Goal: Feedback & Contribution: Submit feedback/report problem

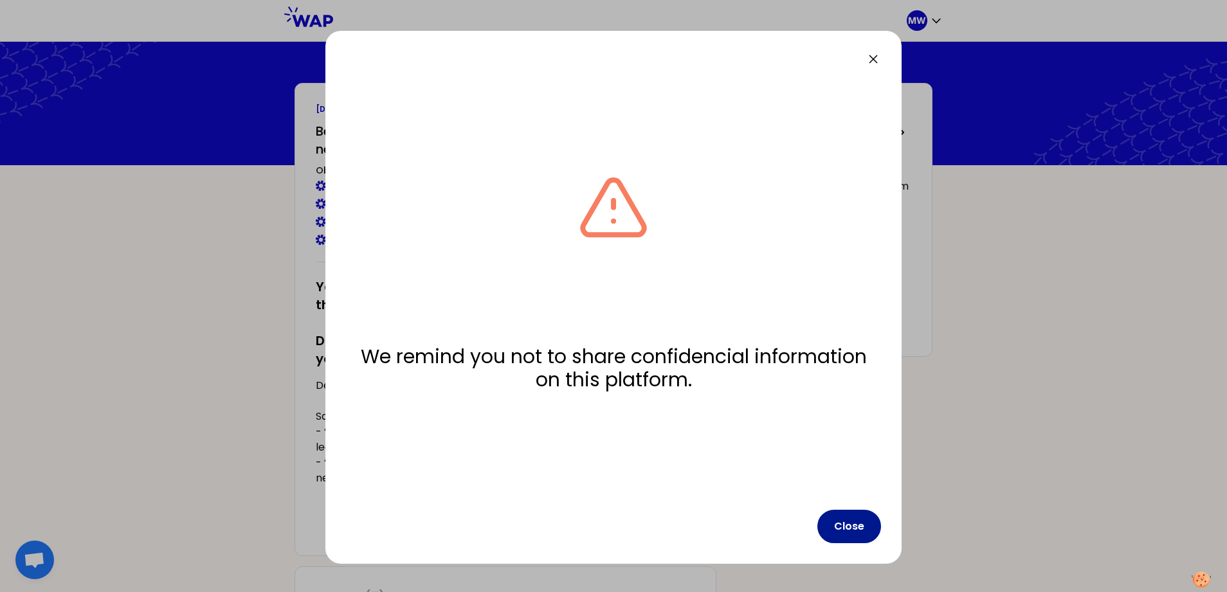
click at [856, 521] on button "Close" at bounding box center [849, 526] width 64 height 33
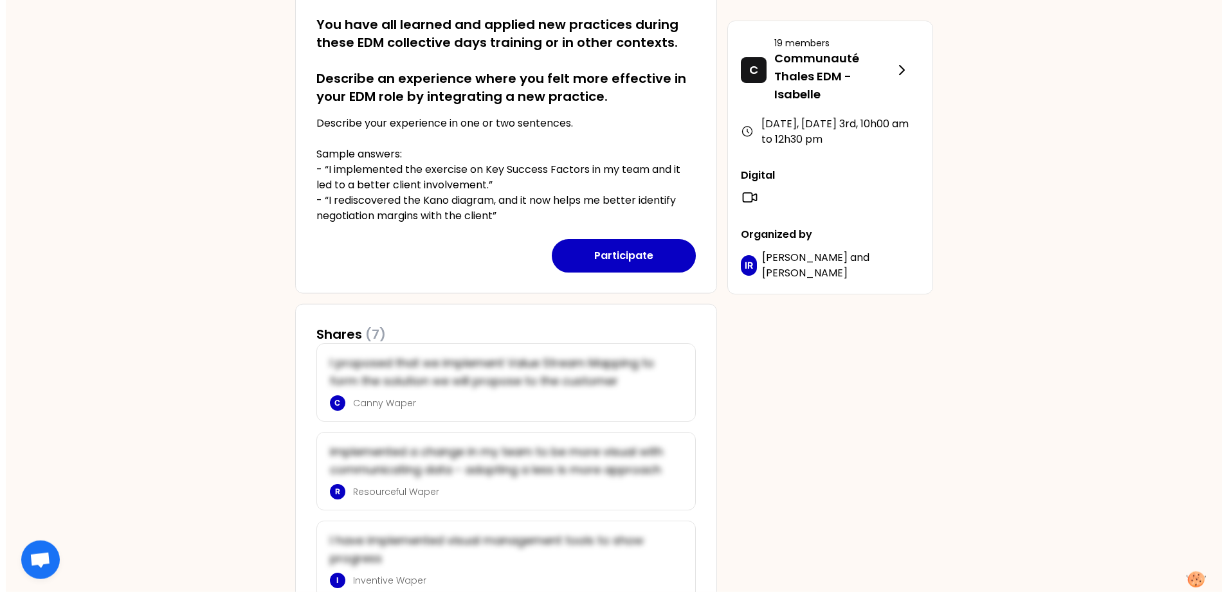
scroll to position [168, 0]
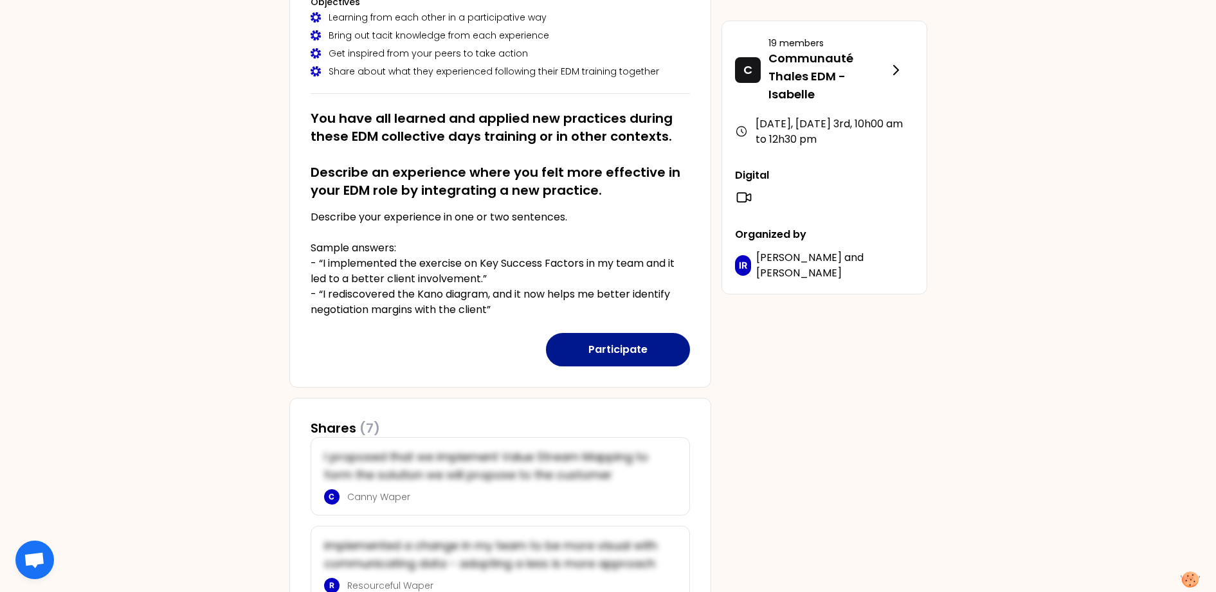
click at [617, 354] on button "Participate" at bounding box center [618, 349] width 144 height 33
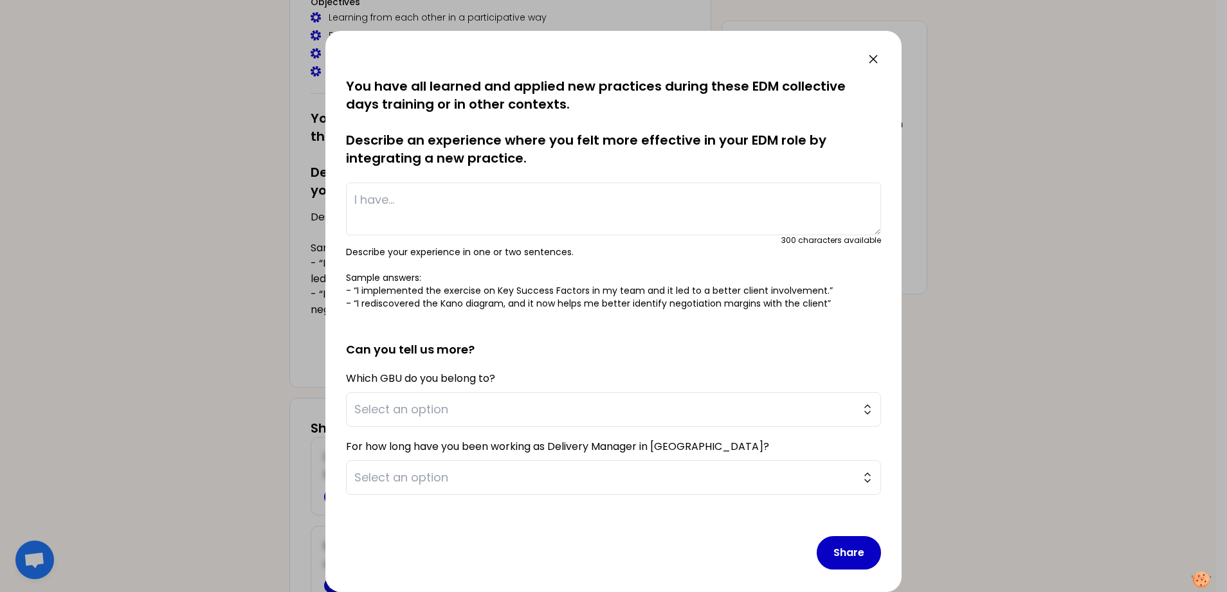
click at [444, 197] on textarea at bounding box center [613, 209] width 535 height 53
type textarea "I have set up certain KPI in order to make progress transparent and highlight c…"
click at [459, 410] on span "Select an option" at bounding box center [604, 410] width 500 height 18
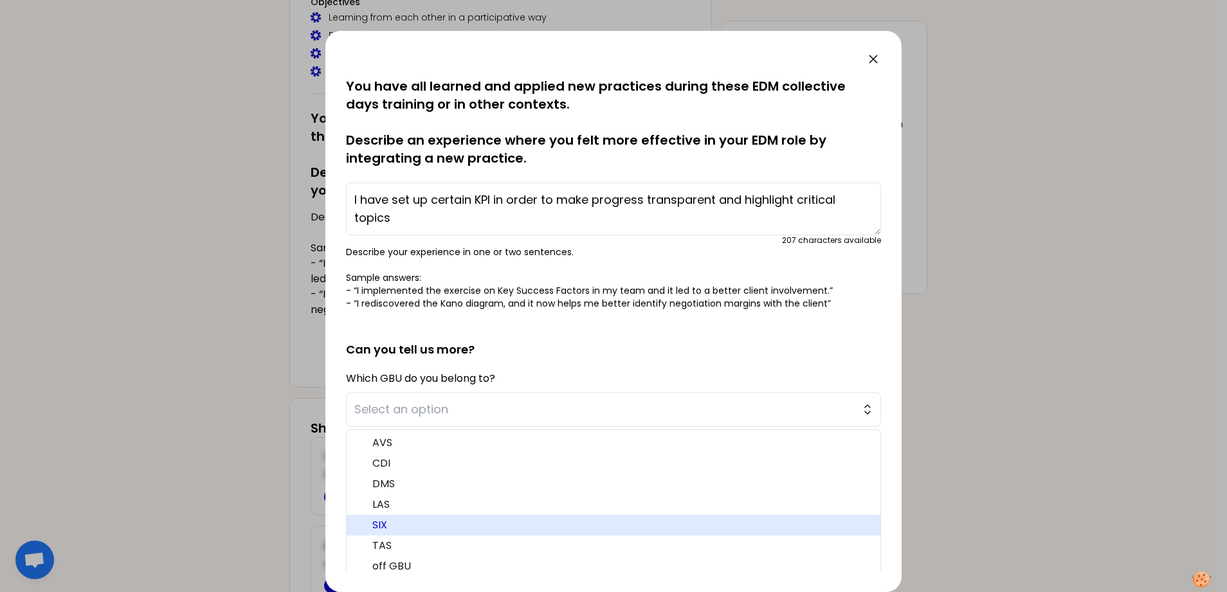
click at [450, 527] on span "SIX" at bounding box center [621, 525] width 498 height 15
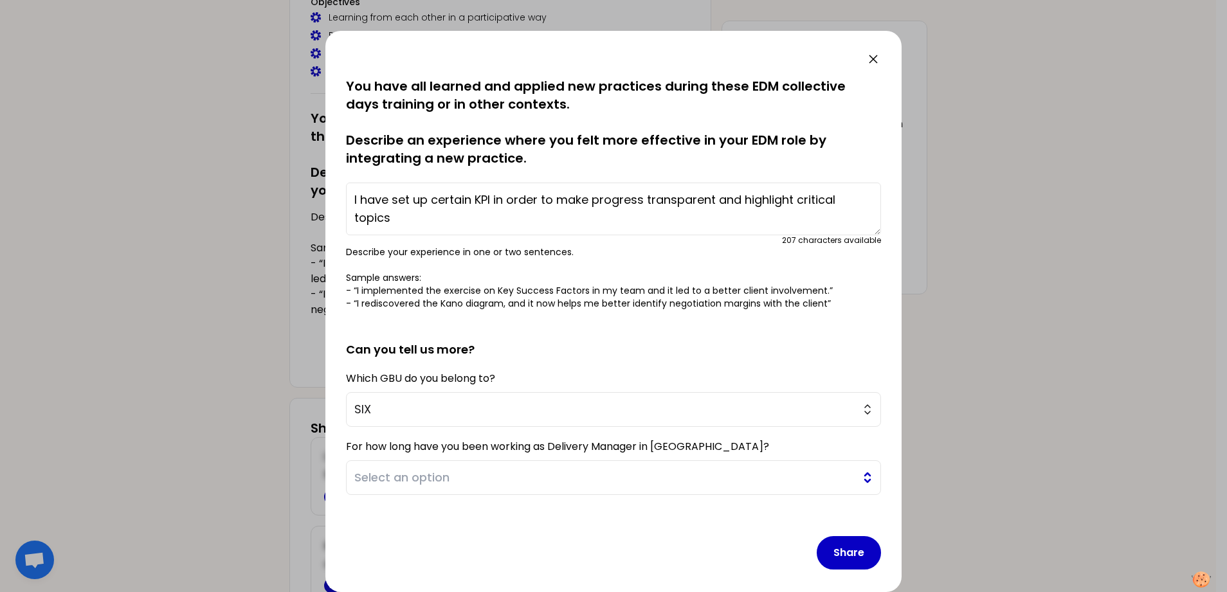
scroll to position [8, 0]
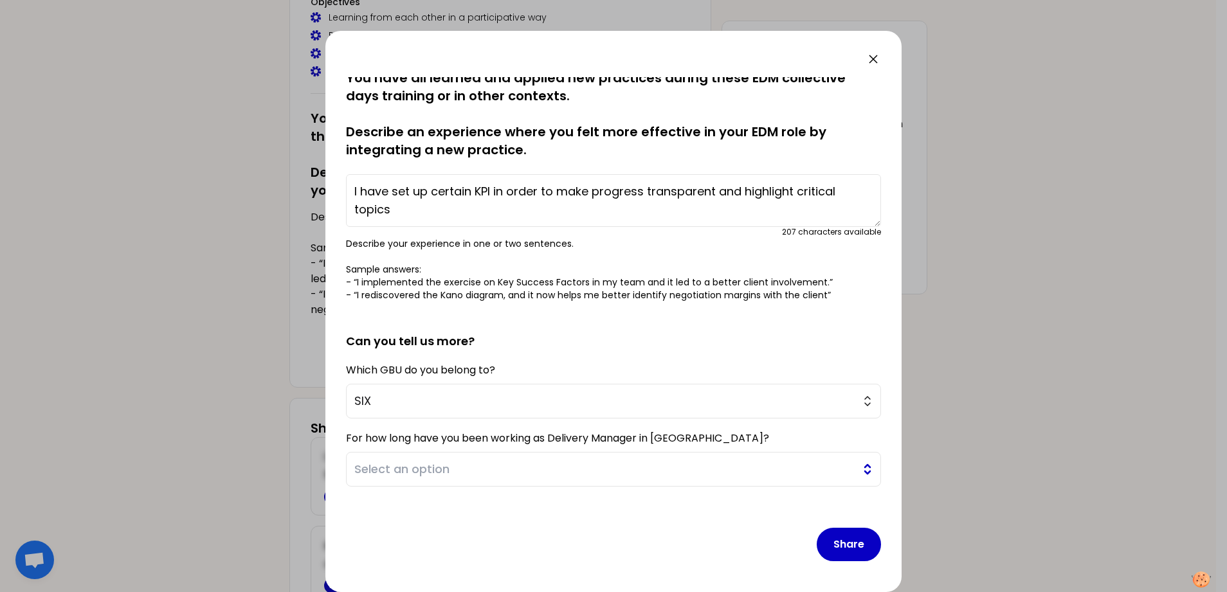
click at [534, 476] on span "Select an option" at bounding box center [604, 469] width 500 height 18
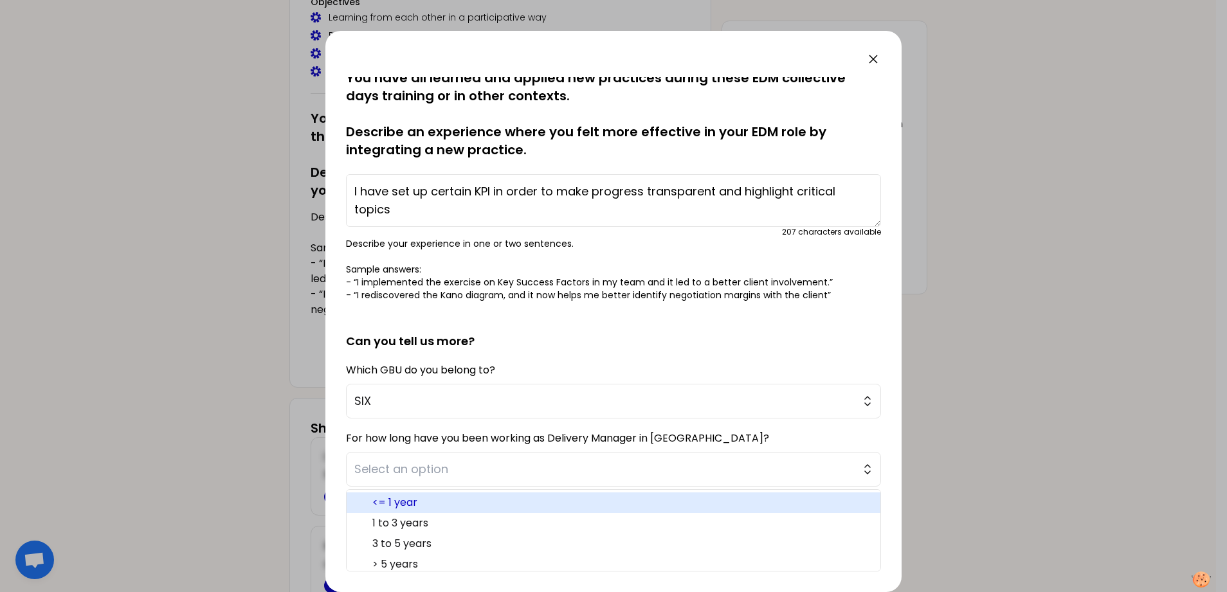
click at [515, 503] on span "<= 1 year" at bounding box center [621, 502] width 498 height 15
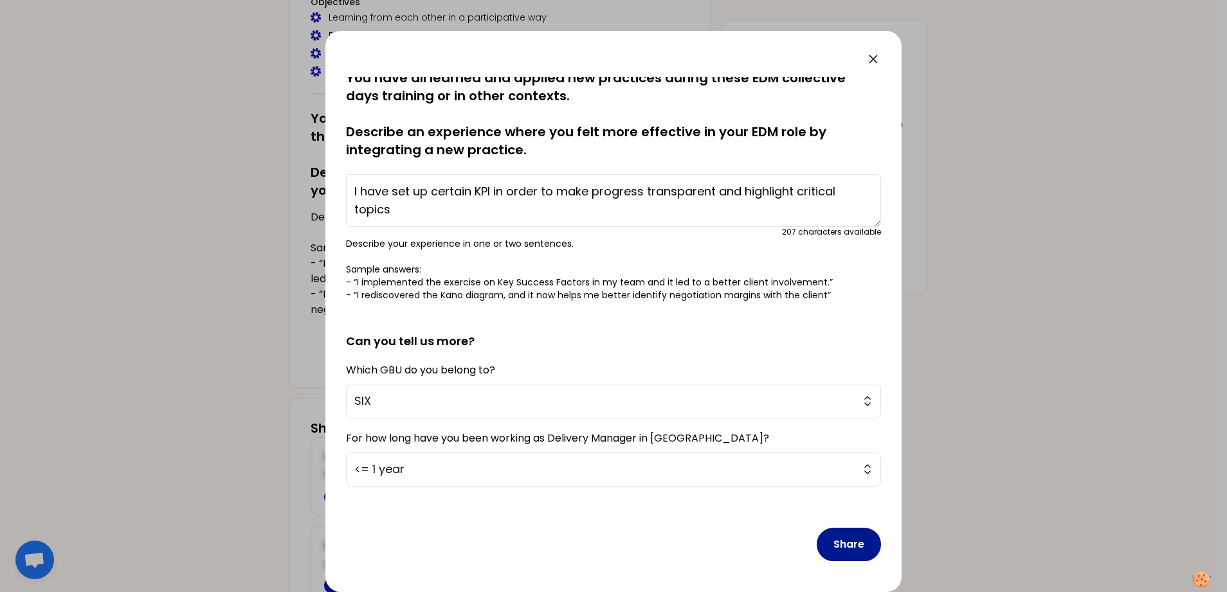
click at [832, 545] on button "Share" at bounding box center [849, 544] width 64 height 33
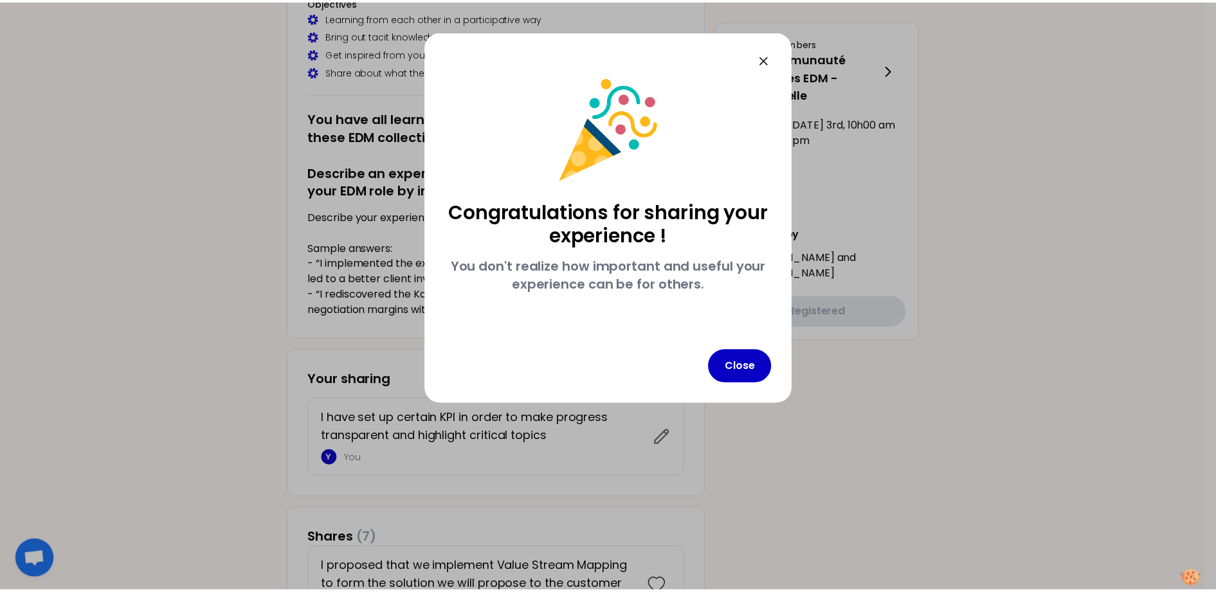
scroll to position [0, 0]
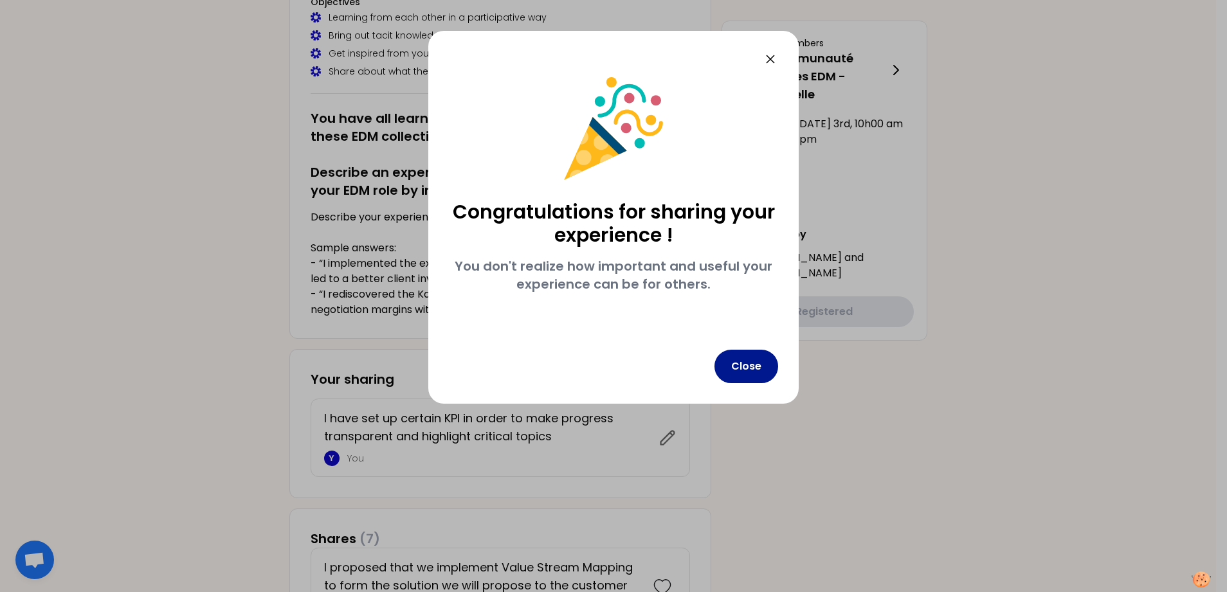
click at [746, 364] on button "Close" at bounding box center [746, 366] width 64 height 33
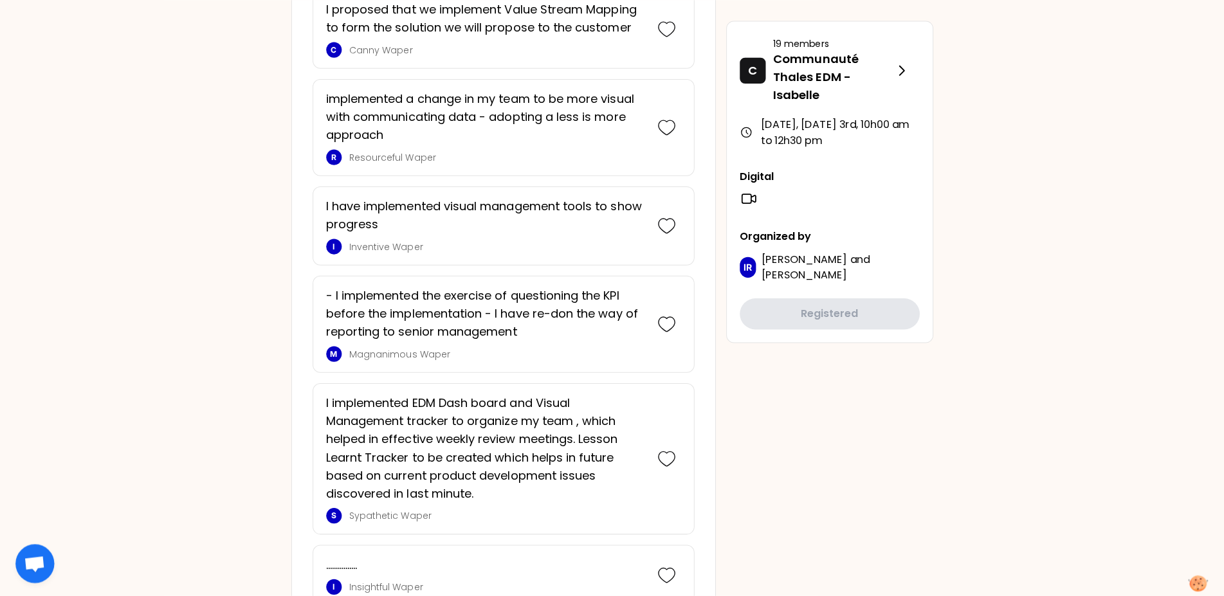
scroll to position [577, 0]
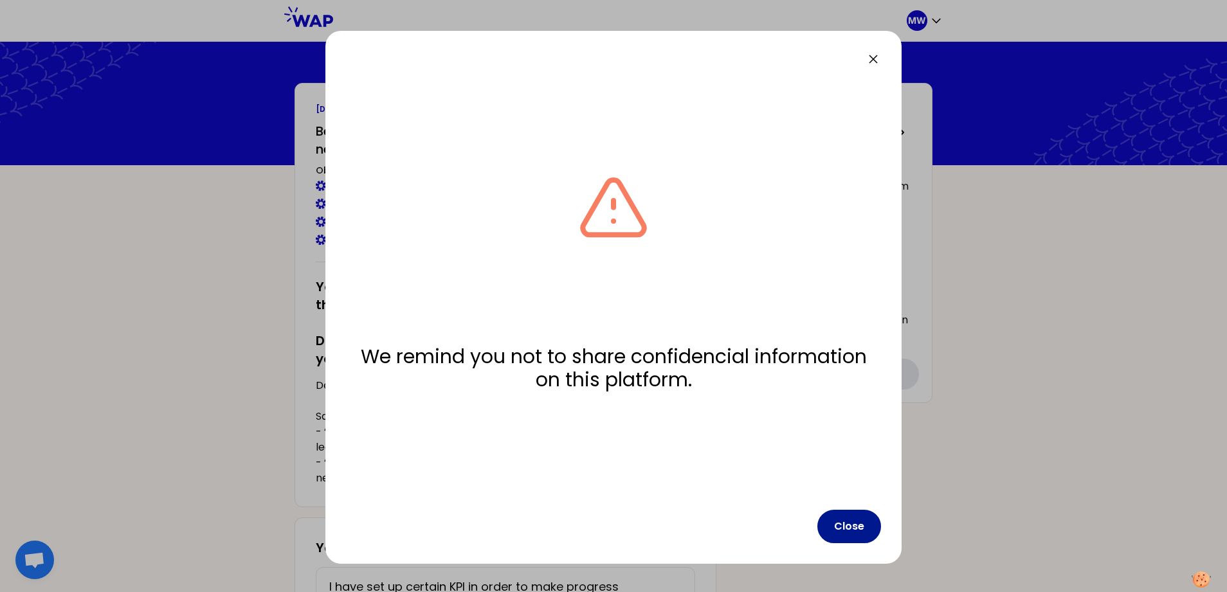
click at [845, 516] on button "Close" at bounding box center [849, 526] width 64 height 33
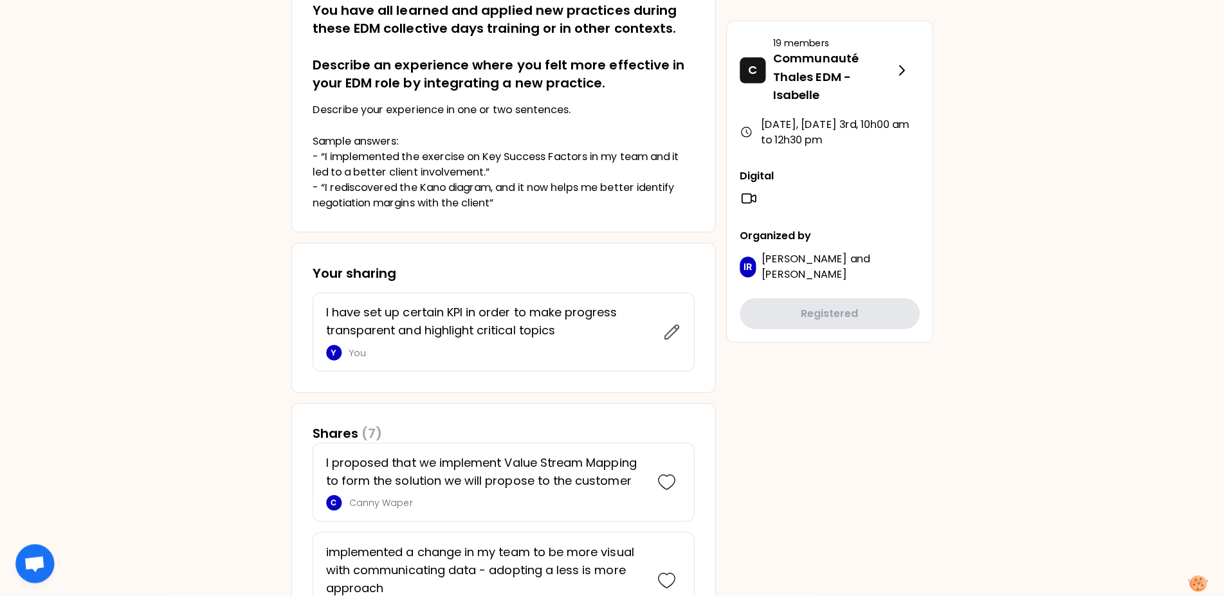
scroll to position [262, 0]
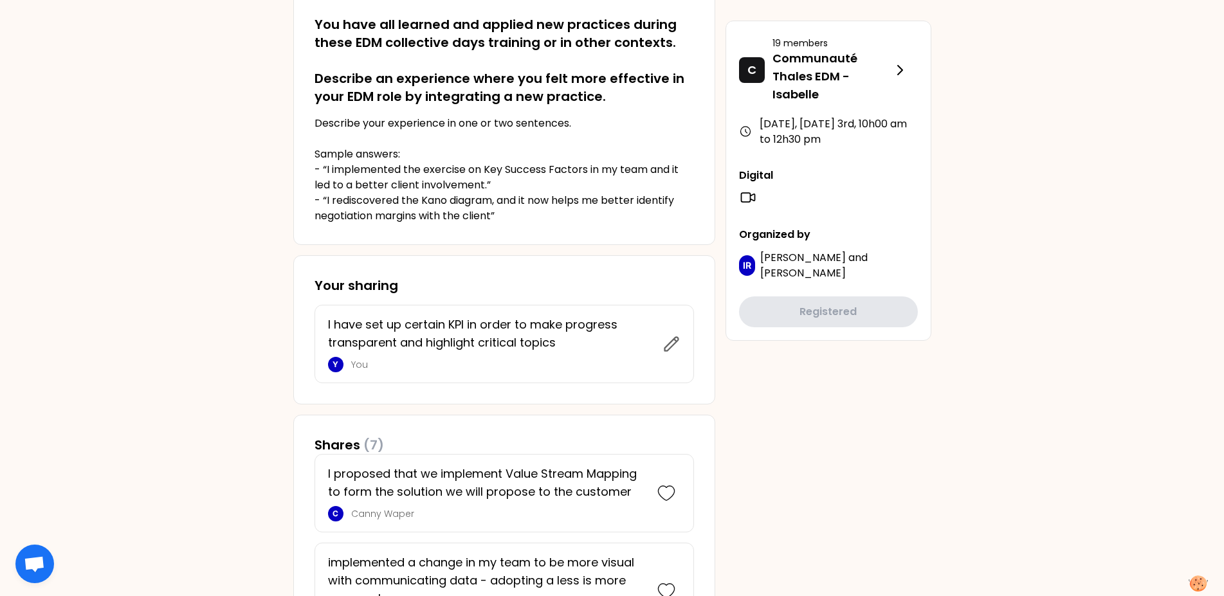
drag, startPoint x: 101, startPoint y: 297, endPoint x: 99, endPoint y: 287, distance: 9.8
click at [102, 295] on div "MW [DATE], [DATE] 3rd to 10h00 am Become more effective in your EDM role by int…" at bounding box center [612, 487] width 1224 height 1498
click at [107, 383] on div "MW [DATE], [DATE] 3rd to 10h00 am Become more effective in your EDM role by int…" at bounding box center [612, 487] width 1224 height 1498
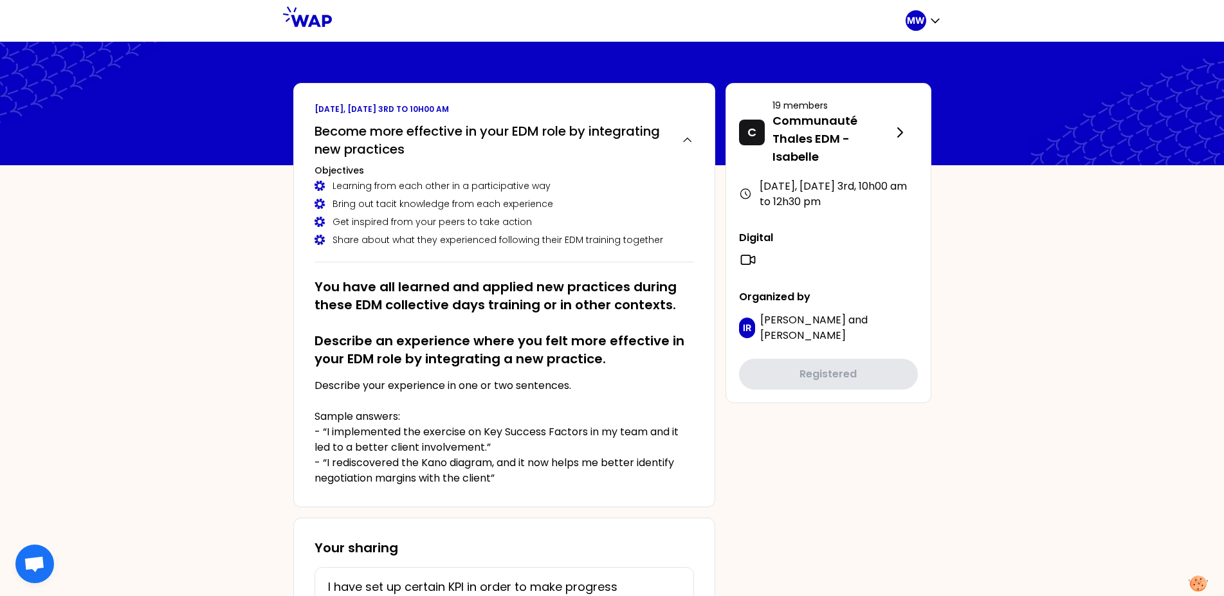
click at [341, 134] on h2 "Become more effective in your EDM role by integrating new practices" at bounding box center [492, 140] width 356 height 36
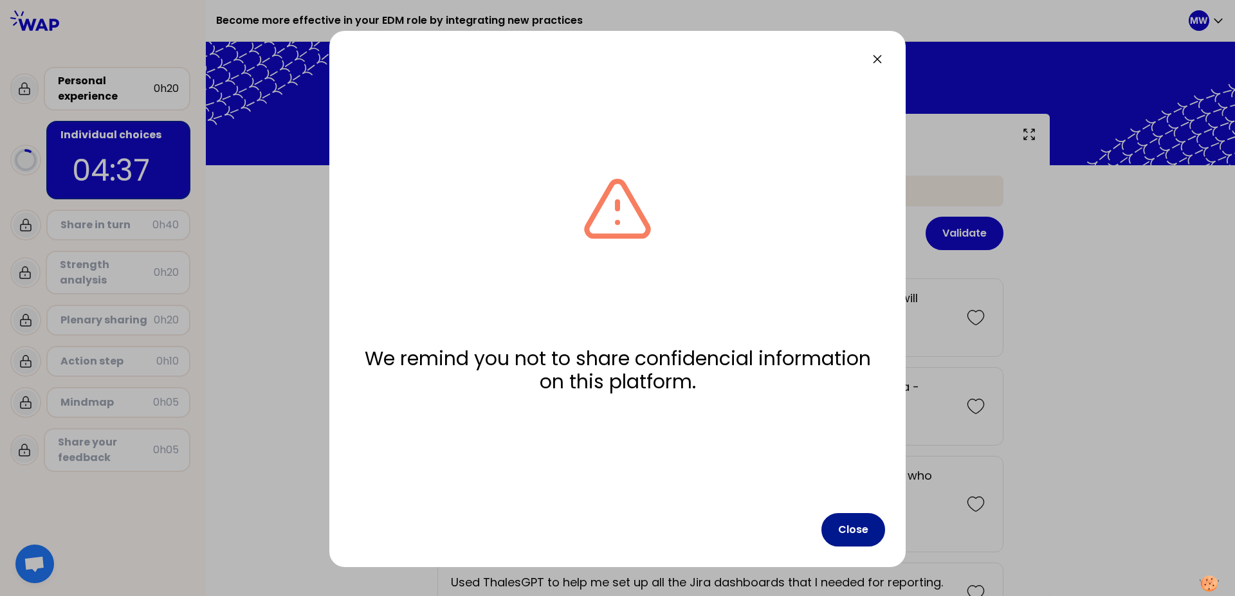
click at [858, 527] on button "Close" at bounding box center [853, 529] width 64 height 33
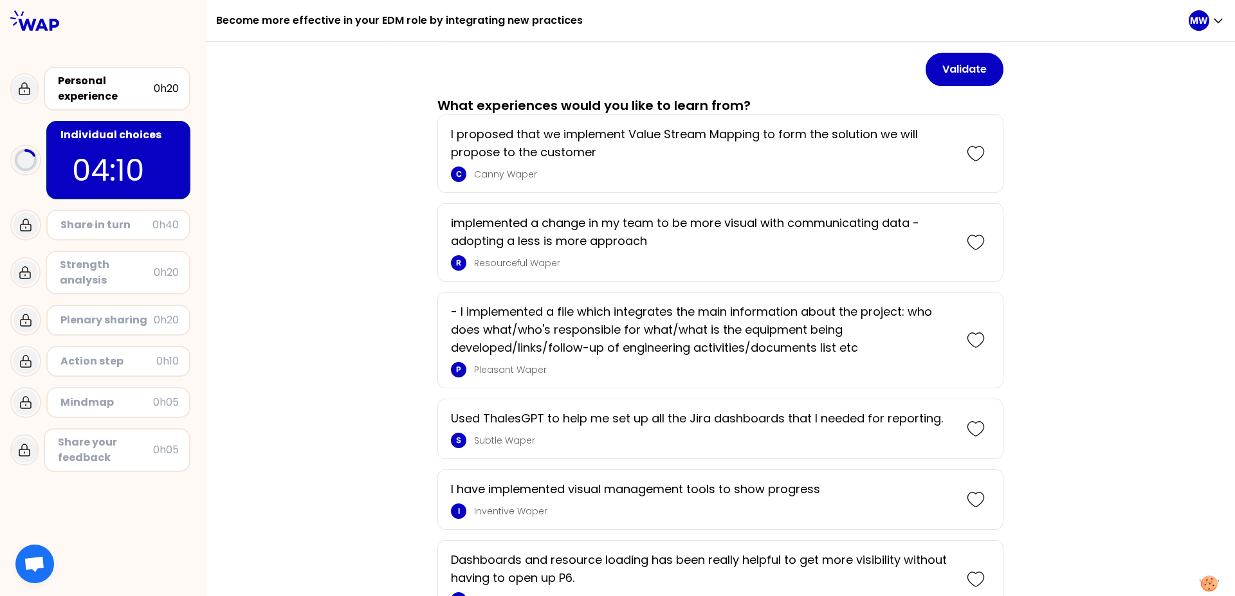
scroll to position [177, 0]
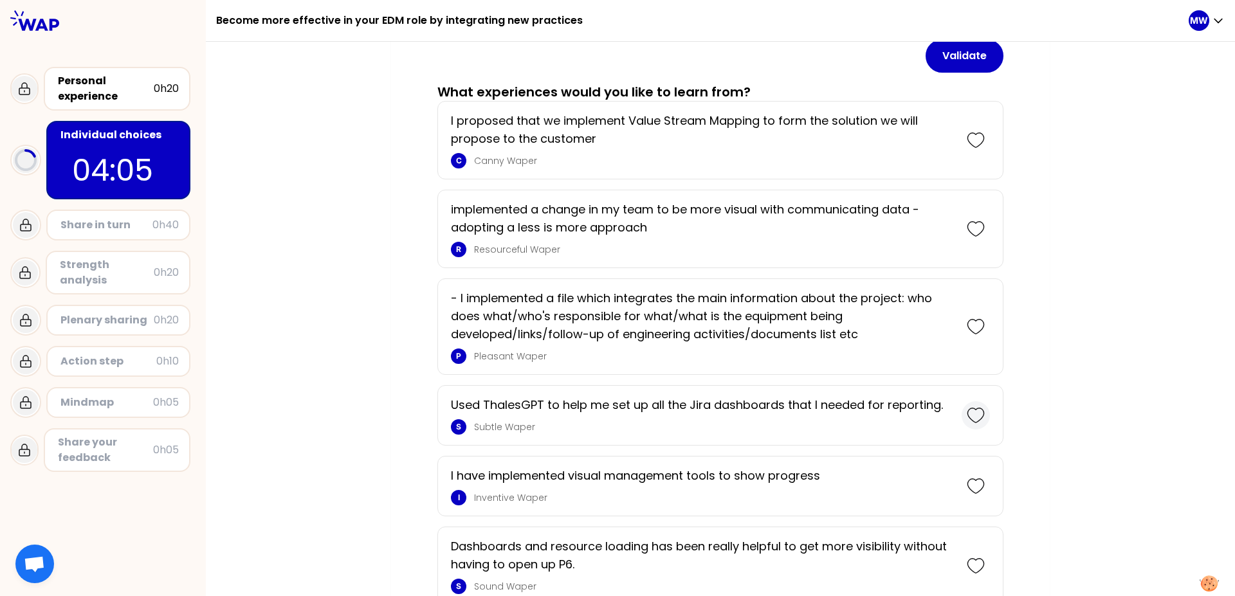
click at [966, 416] on icon at bounding box center [975, 415] width 18 height 18
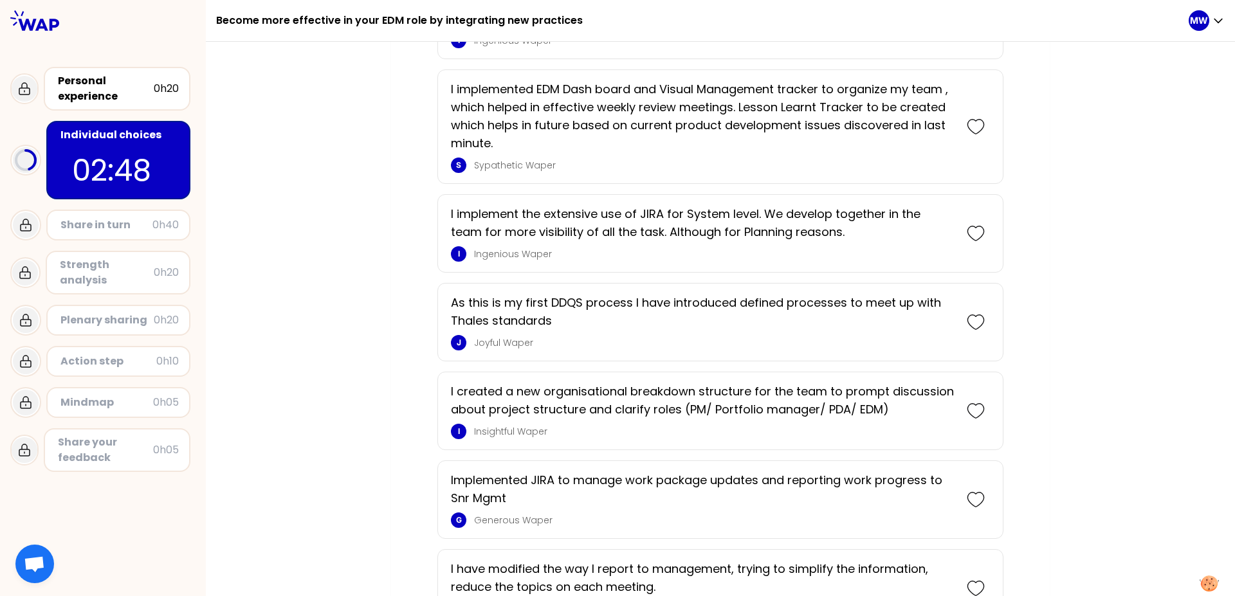
scroll to position [1183, 0]
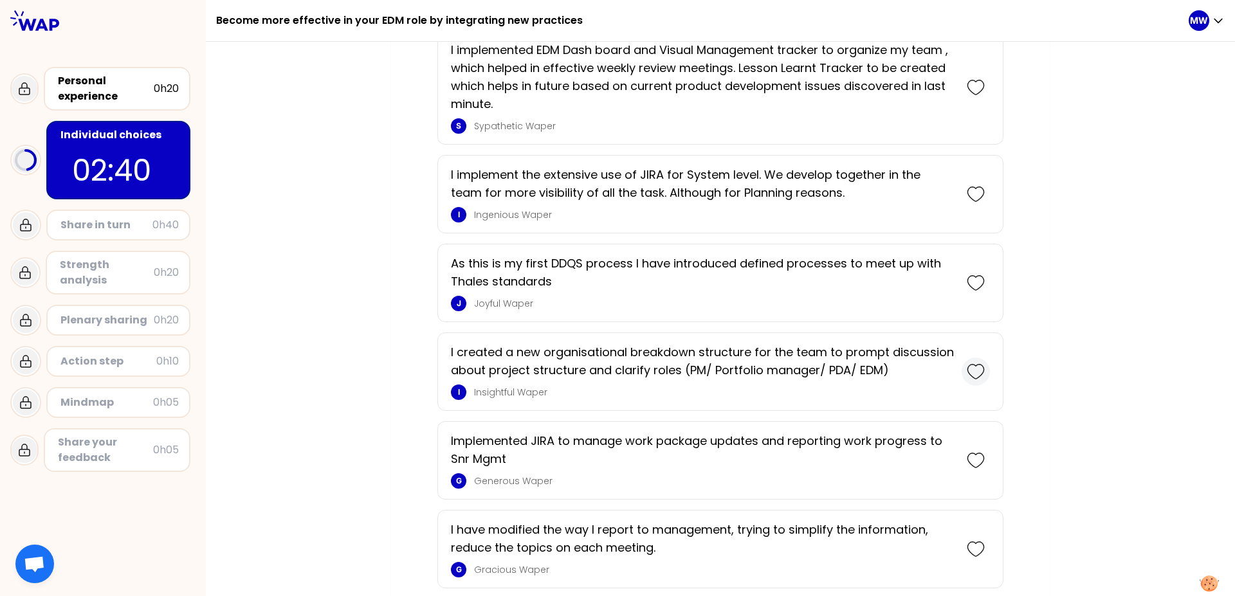
click at [975, 374] on icon at bounding box center [975, 372] width 18 height 18
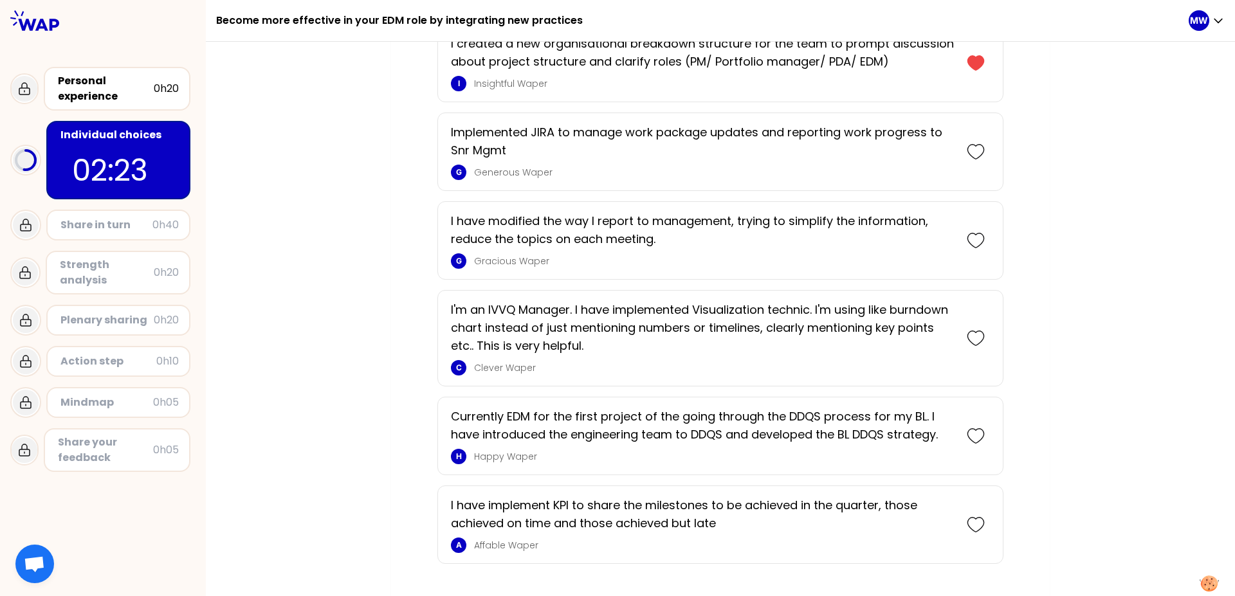
scroll to position [1615, 0]
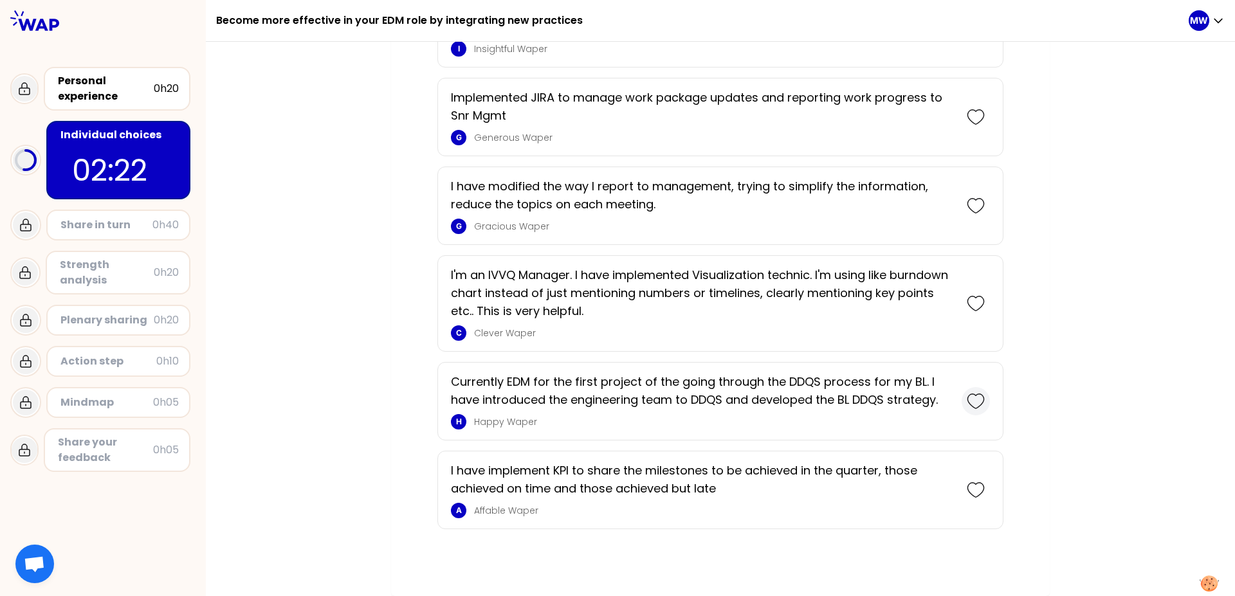
click at [974, 407] on icon at bounding box center [975, 401] width 16 height 14
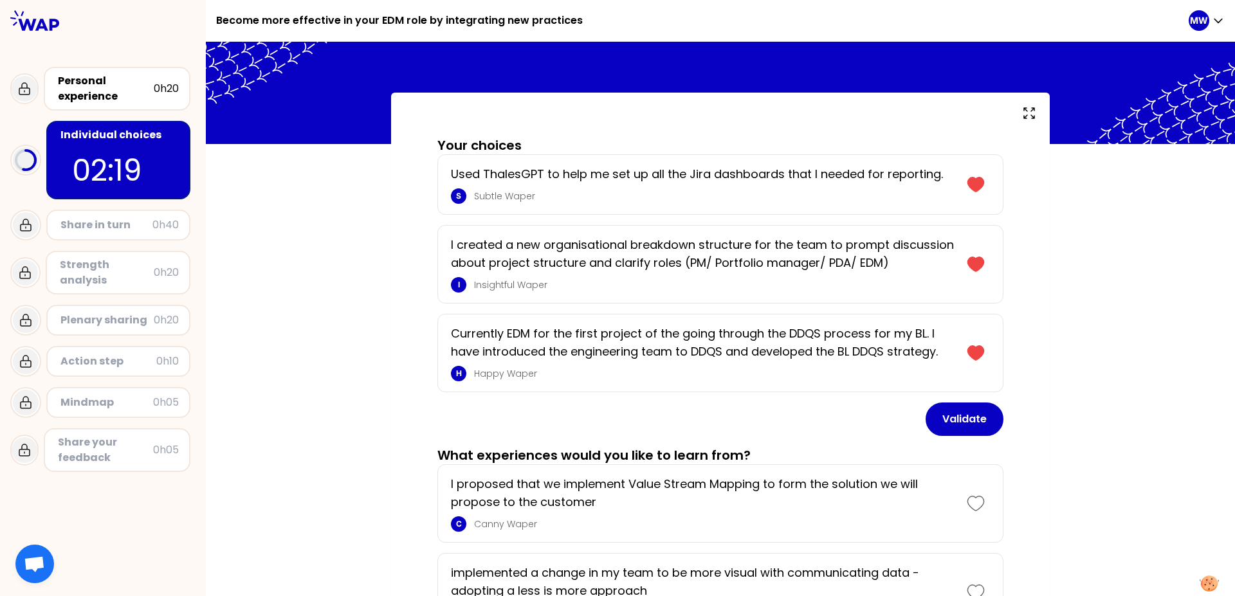
scroll to position [0, 0]
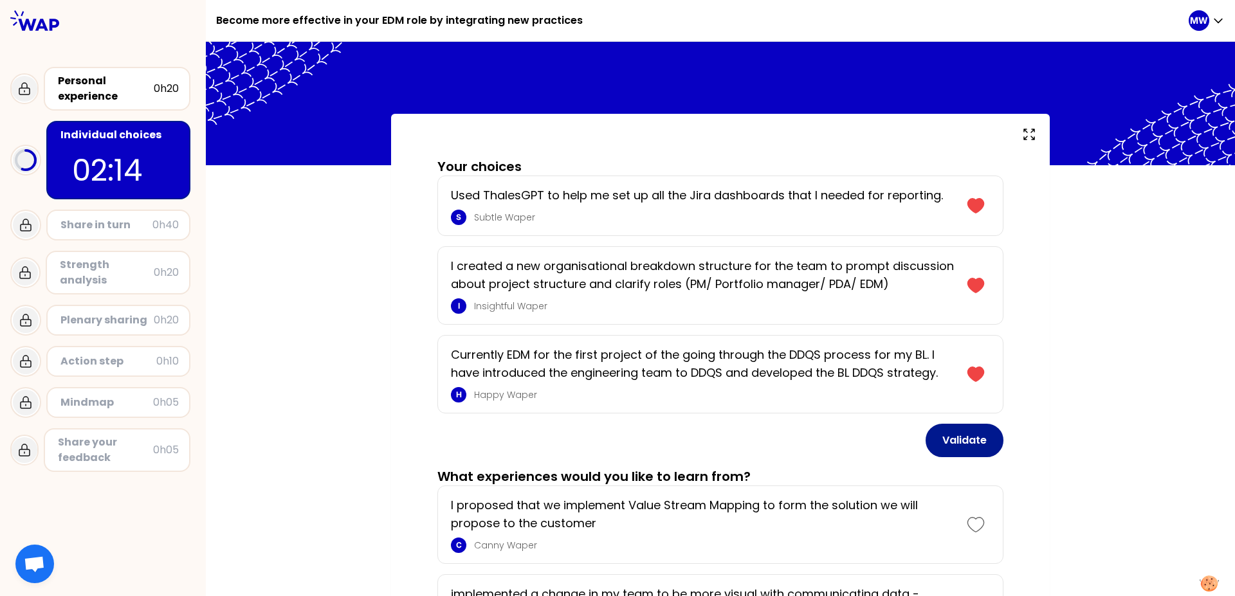
click at [975, 440] on button "Validate" at bounding box center [964, 440] width 78 height 33
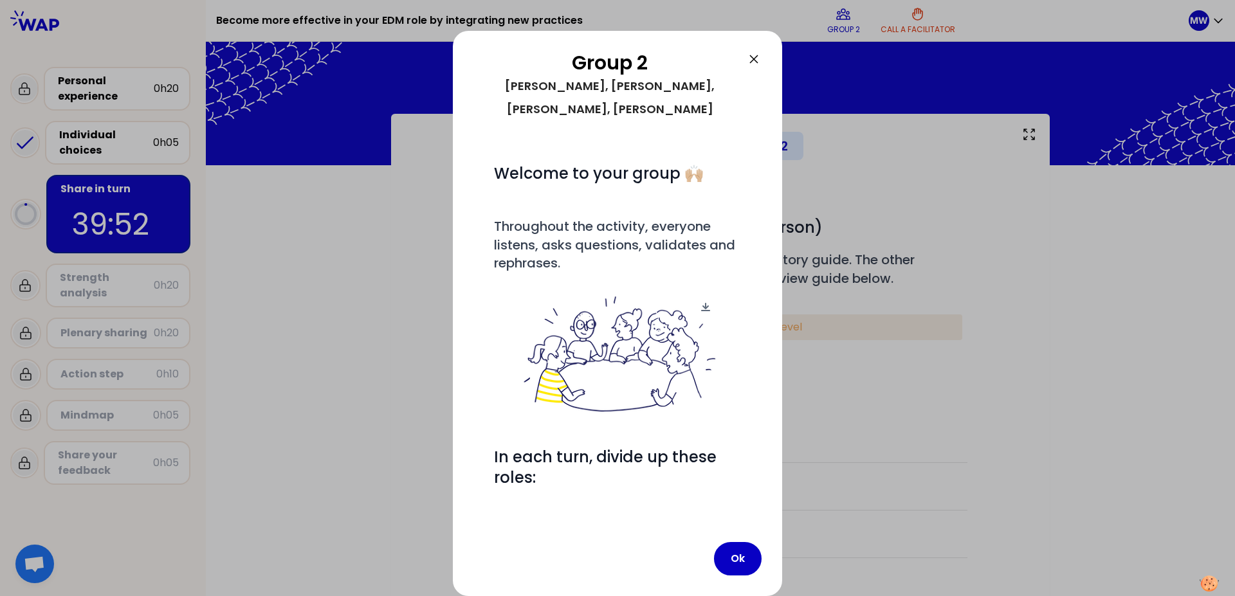
scroll to position [69, 0]
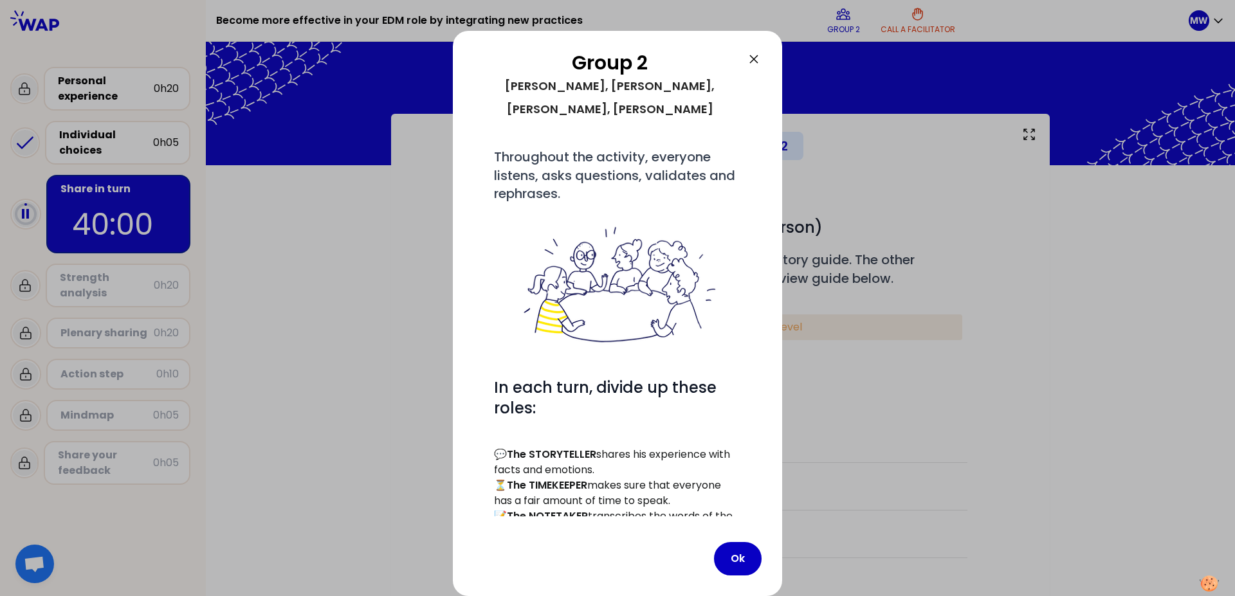
drag, startPoint x: 736, startPoint y: 551, endPoint x: 934, endPoint y: 413, distance: 241.5
click at [736, 552] on button "Ok" at bounding box center [738, 558] width 48 height 33
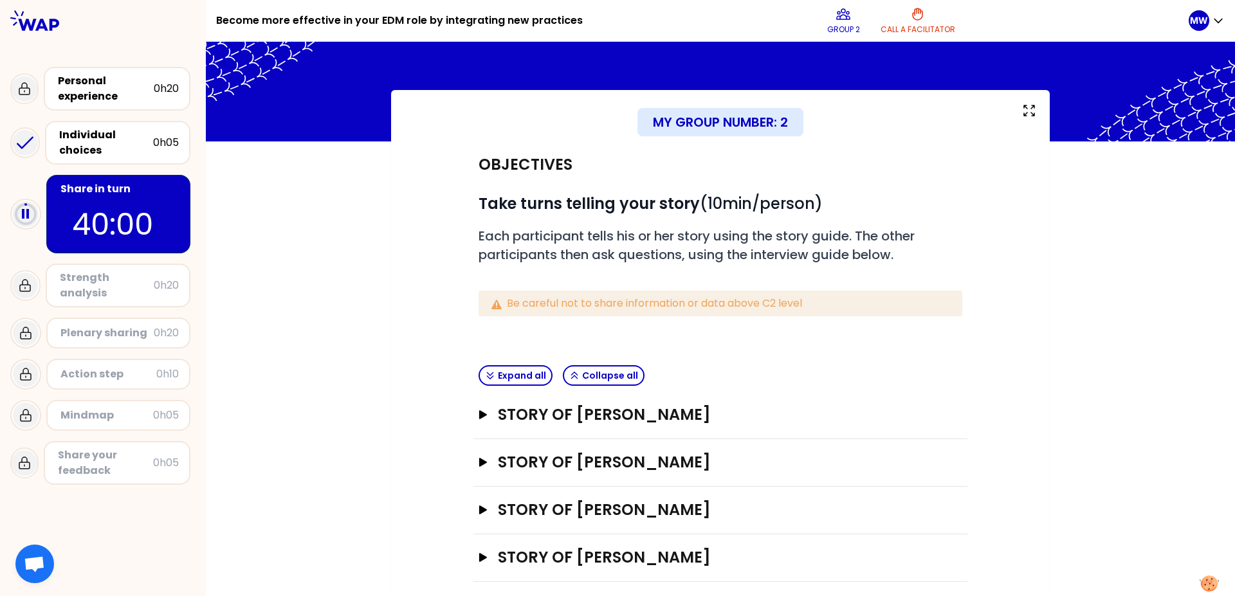
scroll to position [35, 0]
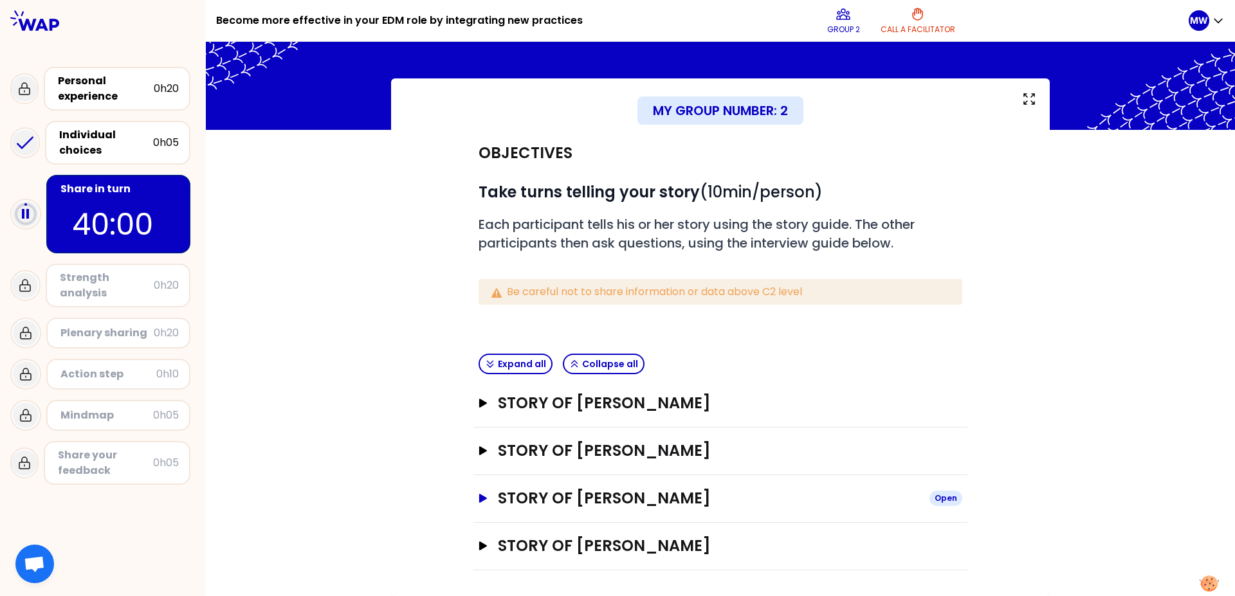
click at [479, 498] on icon "button" at bounding box center [483, 498] width 8 height 9
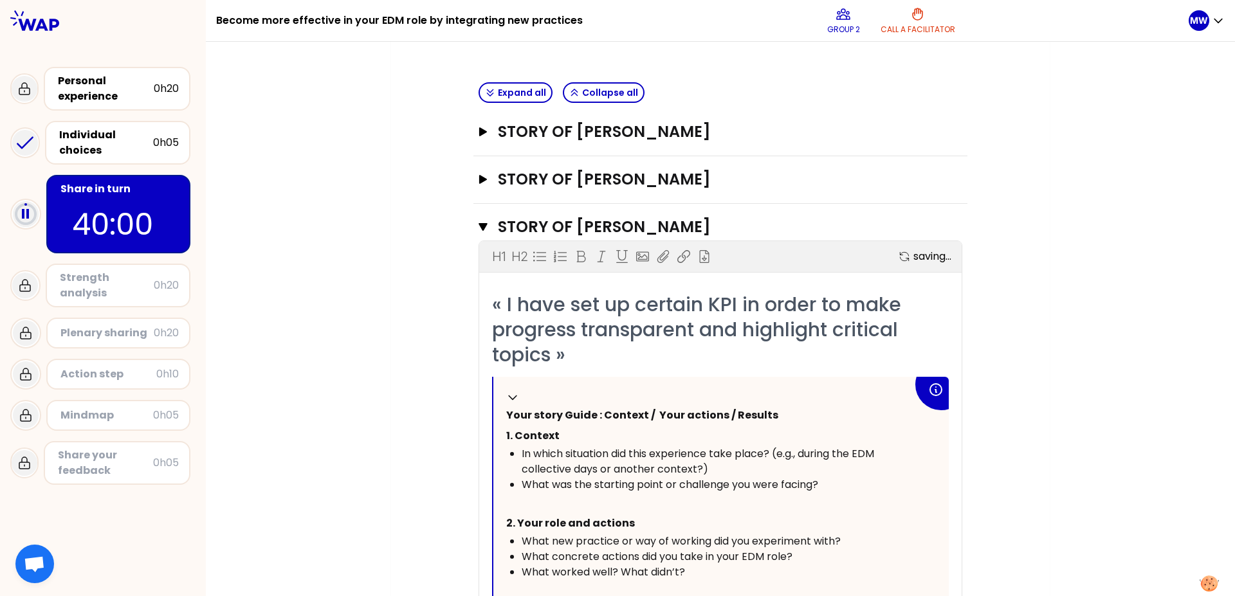
scroll to position [242, 0]
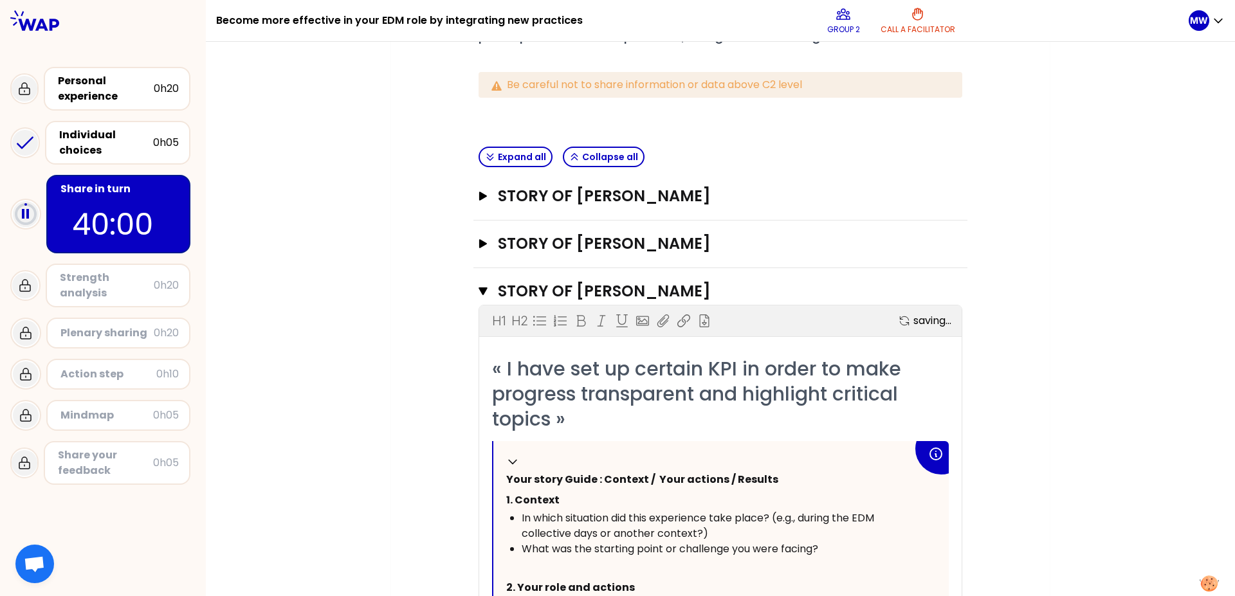
click at [543, 386] on span "« I have set up certain KPI in order to make progress transparent and highlight…" at bounding box center [699, 394] width 414 height 78
click at [394, 372] on div "My group number: 2 Objectives # Take turns telling your story (10min/person) # …" at bounding box center [720, 417] width 658 height 1092
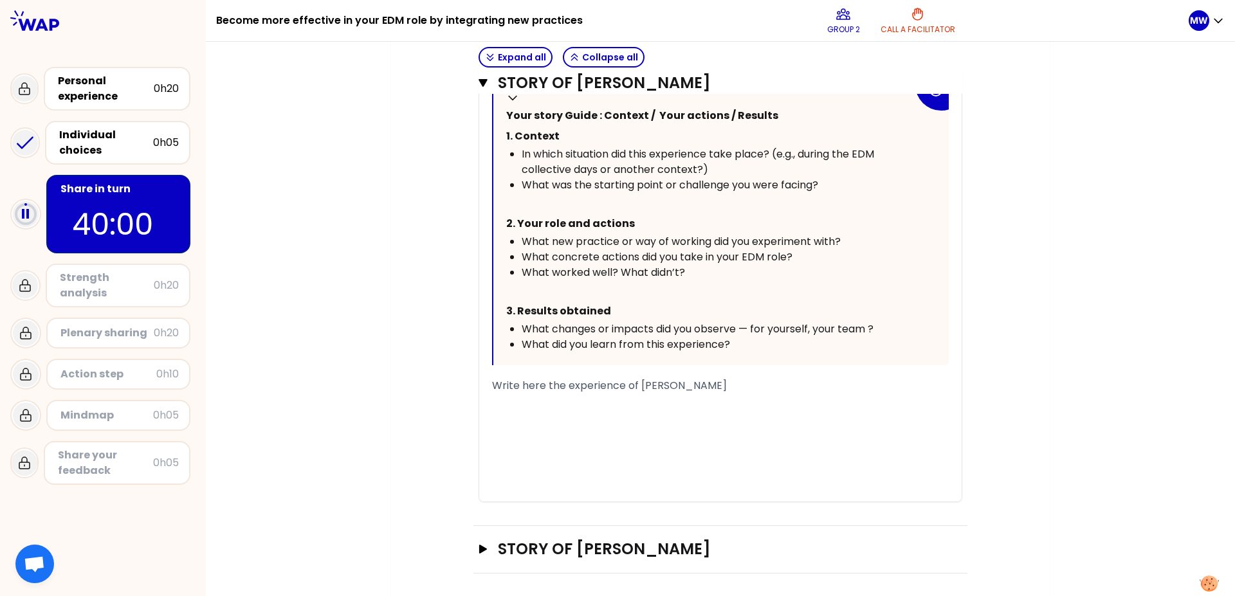
scroll to position [610, 0]
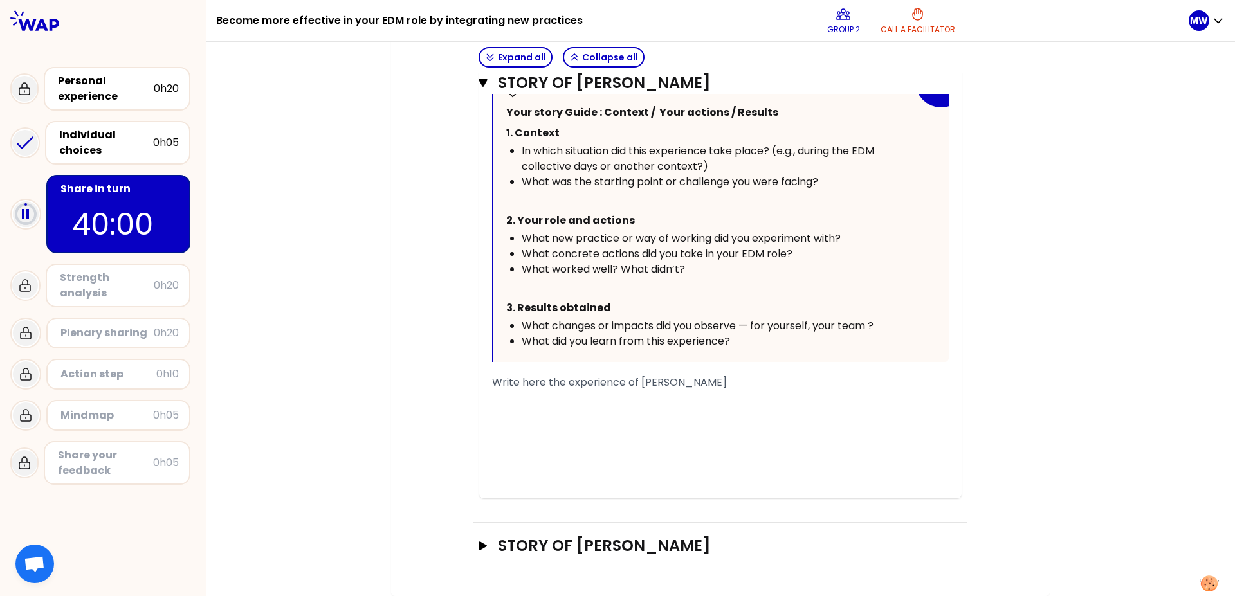
click at [564, 422] on div "﻿" at bounding box center [720, 428] width 457 height 15
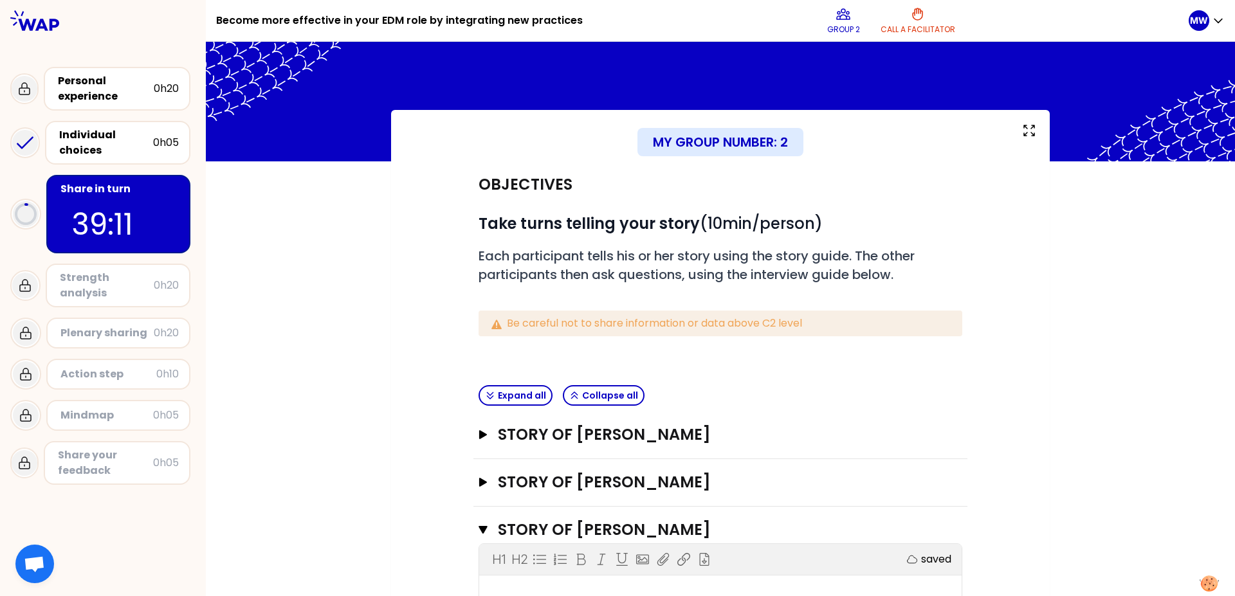
scroll to position [0, 0]
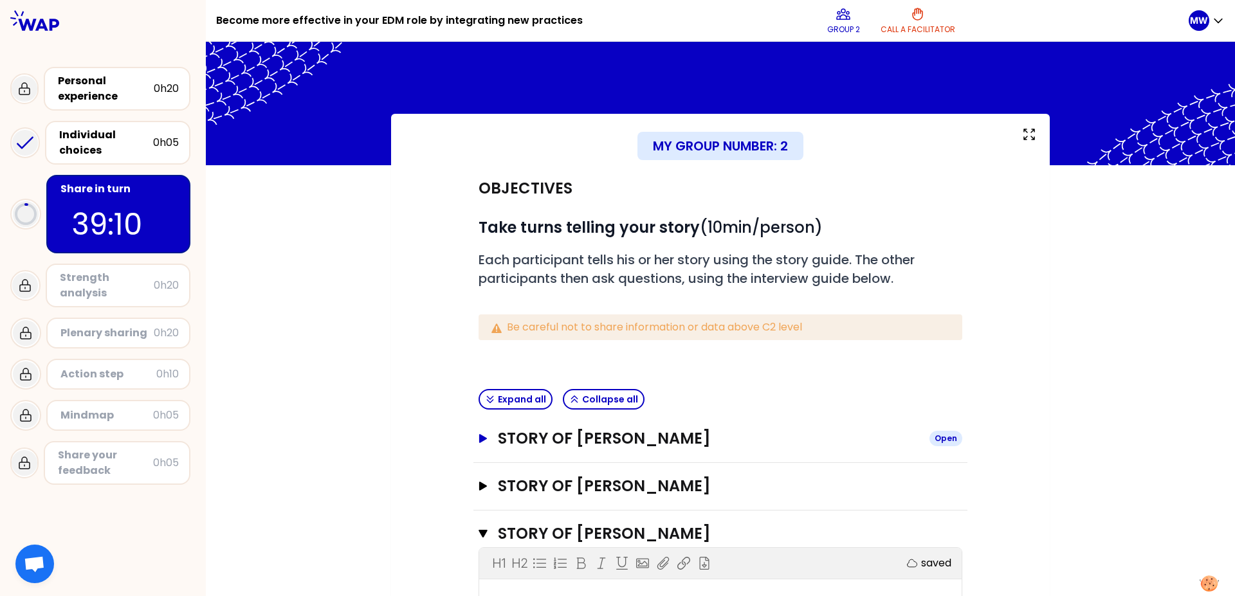
click at [479, 438] on icon "button" at bounding box center [483, 438] width 8 height 9
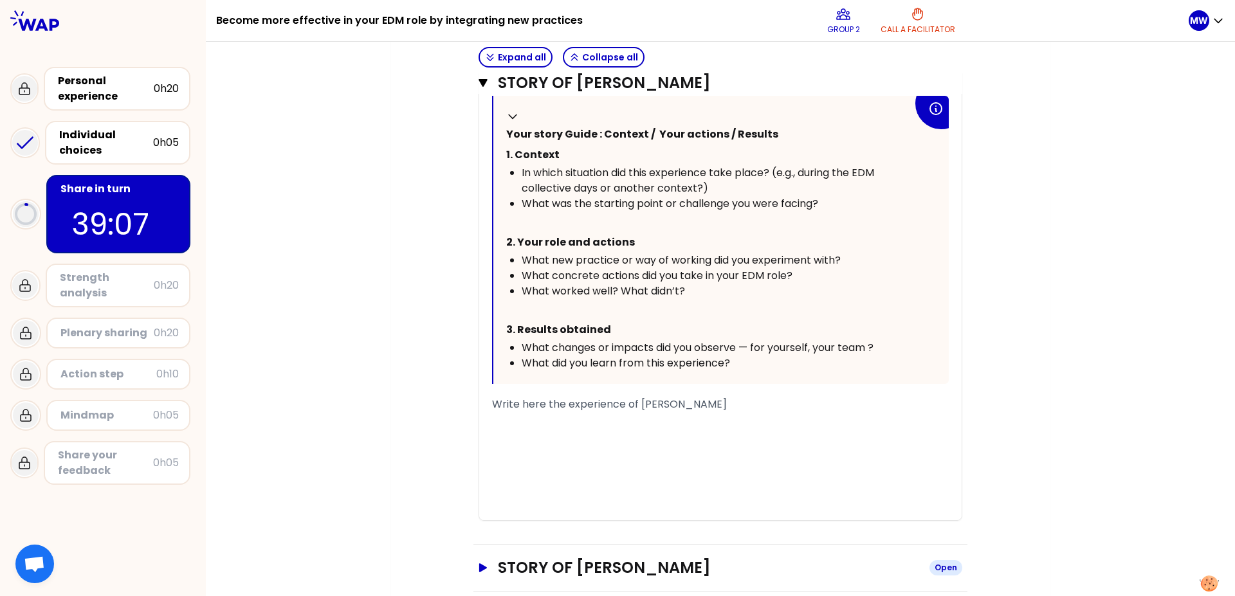
scroll to position [646, 0]
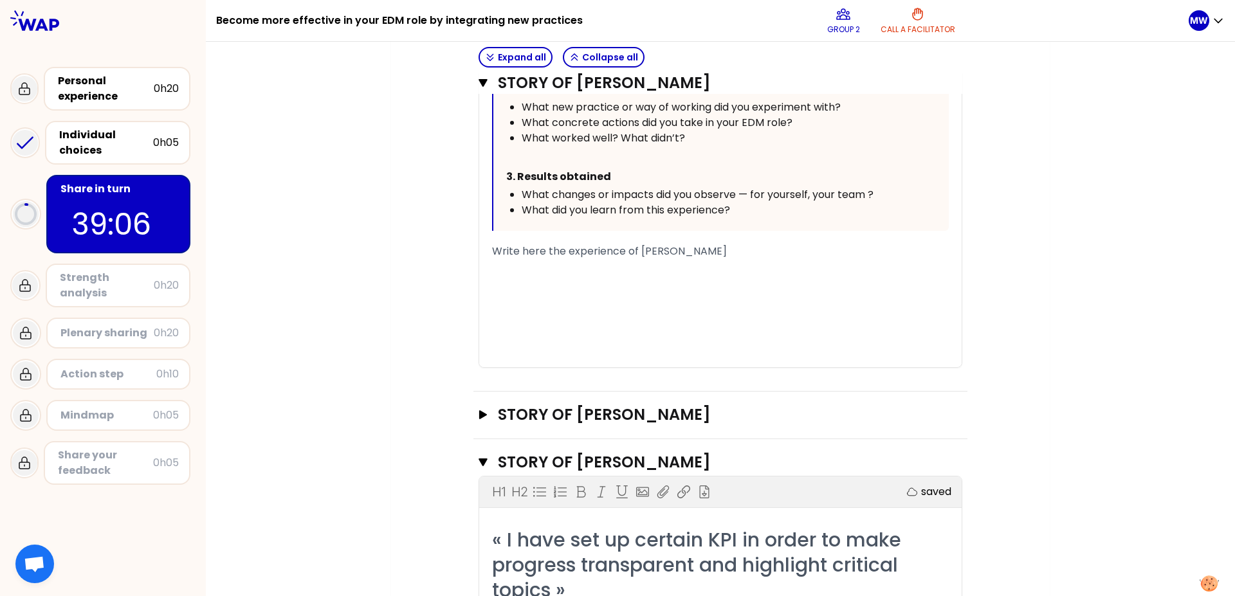
click at [543, 300] on div "﻿" at bounding box center [720, 297] width 457 height 15
click at [494, 249] on span "Write here the experience of Ahmet bilge UYGUR" at bounding box center [609, 251] width 235 height 15
click at [492, 286] on div "﻿" at bounding box center [720, 282] width 457 height 15
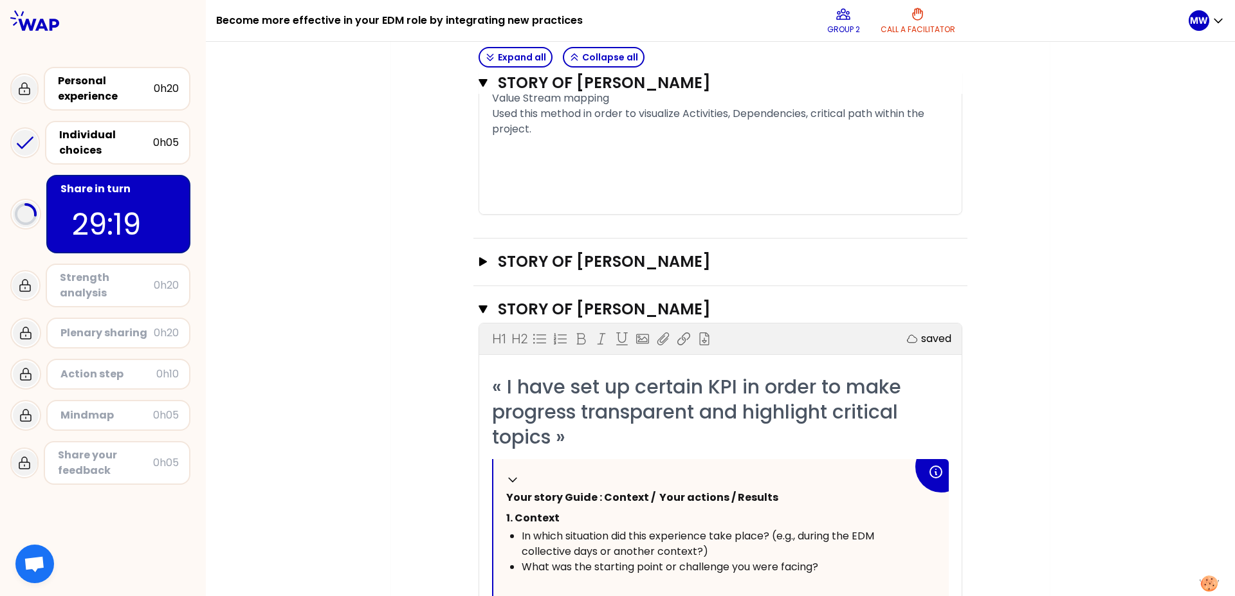
scroll to position [1184, 0]
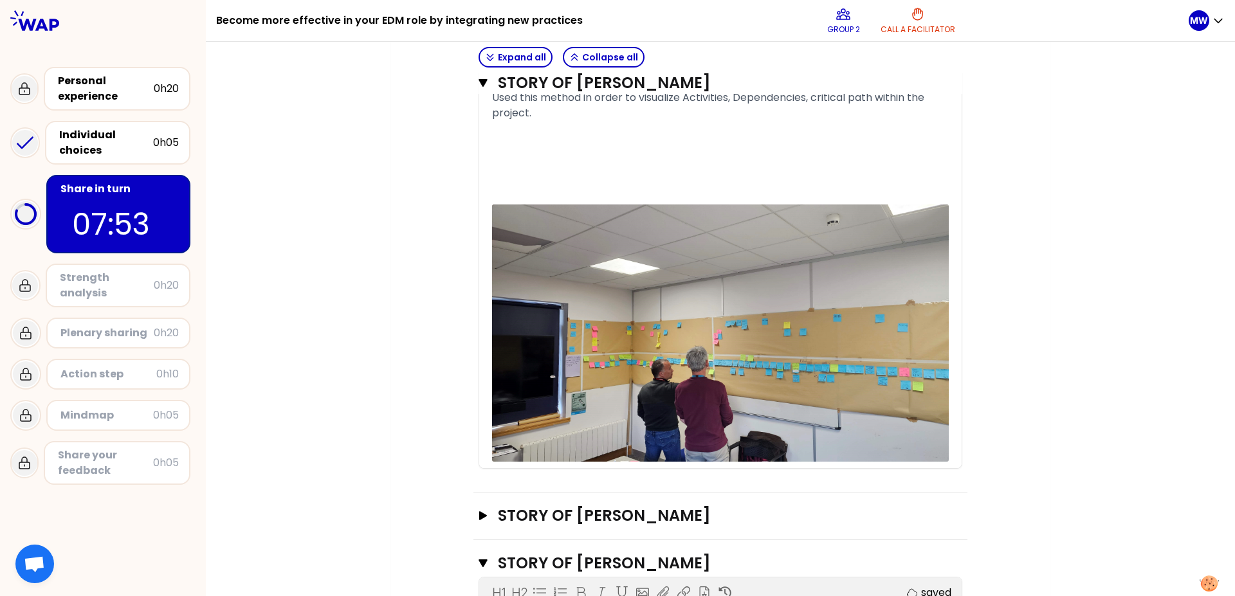
scroll to position [918, 0]
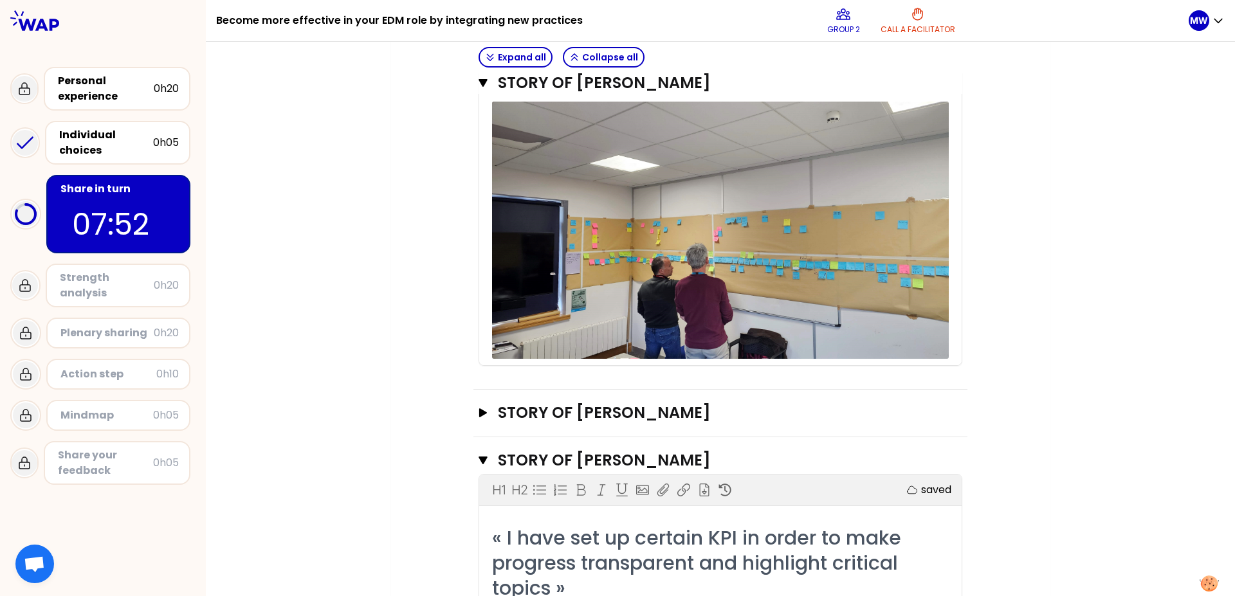
click at [479, 459] on icon "button" at bounding box center [482, 461] width 9 height 8
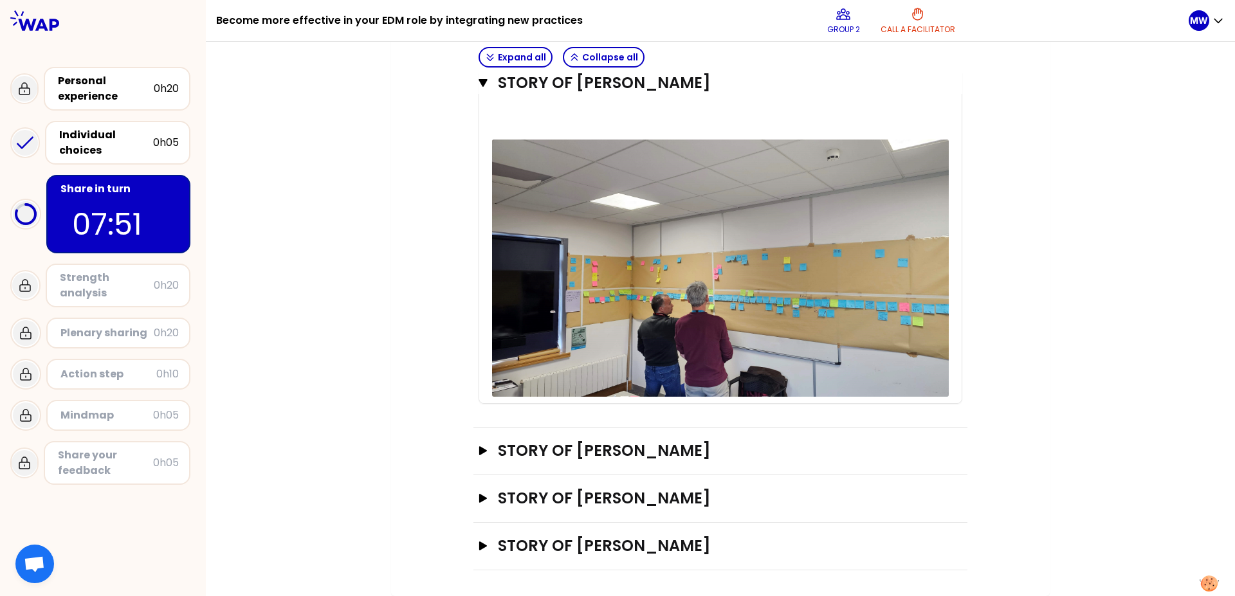
scroll to position [879, 0]
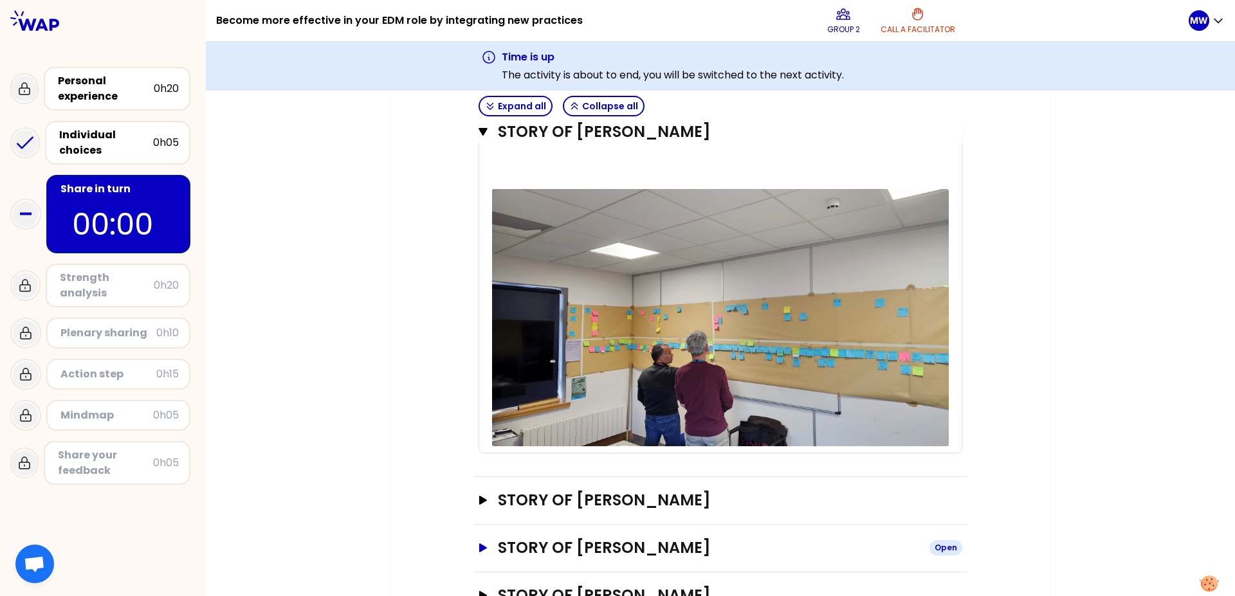
click at [479, 547] on icon "button" at bounding box center [483, 547] width 8 height 9
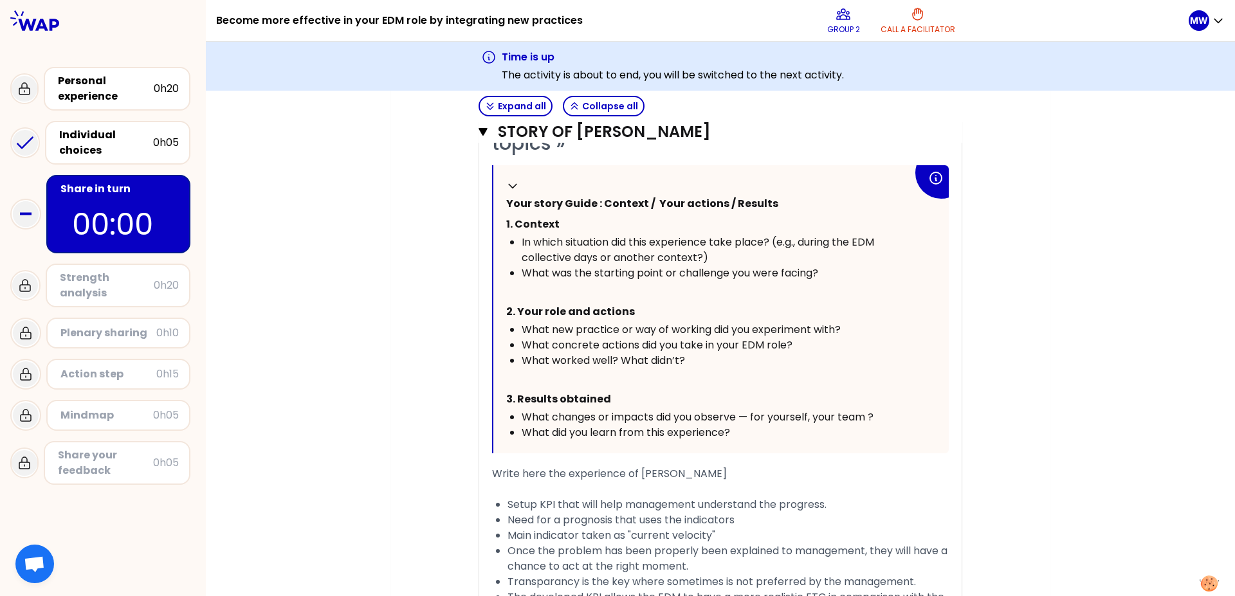
scroll to position [1626, 0]
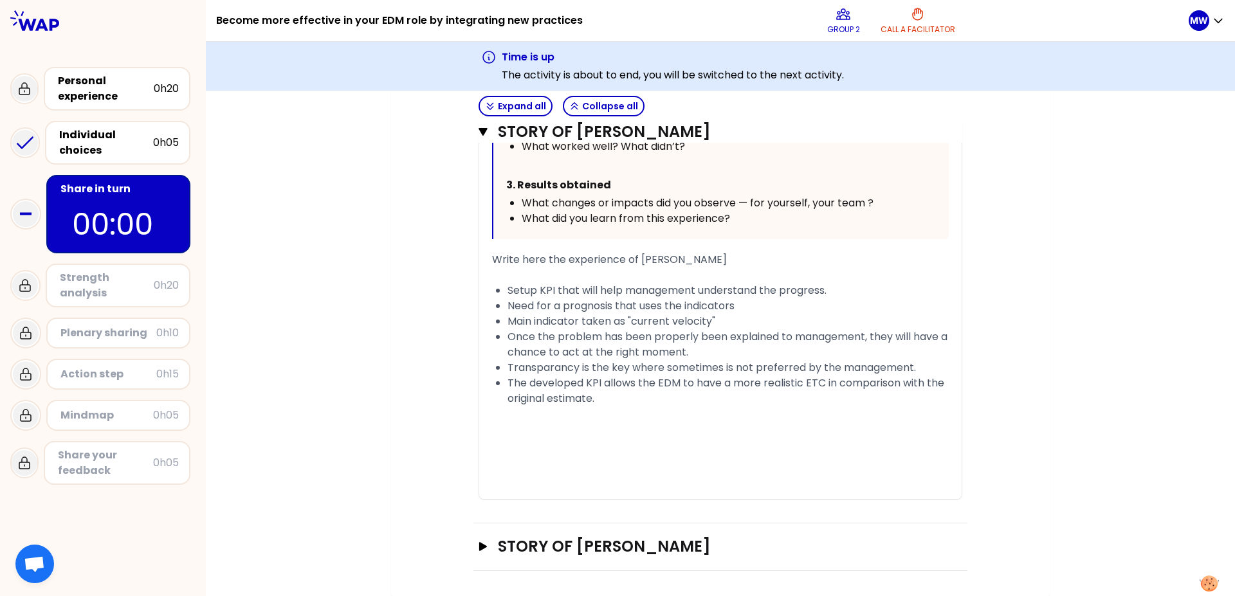
click at [91, 285] on div "Strength analysis" at bounding box center [107, 285] width 94 height 31
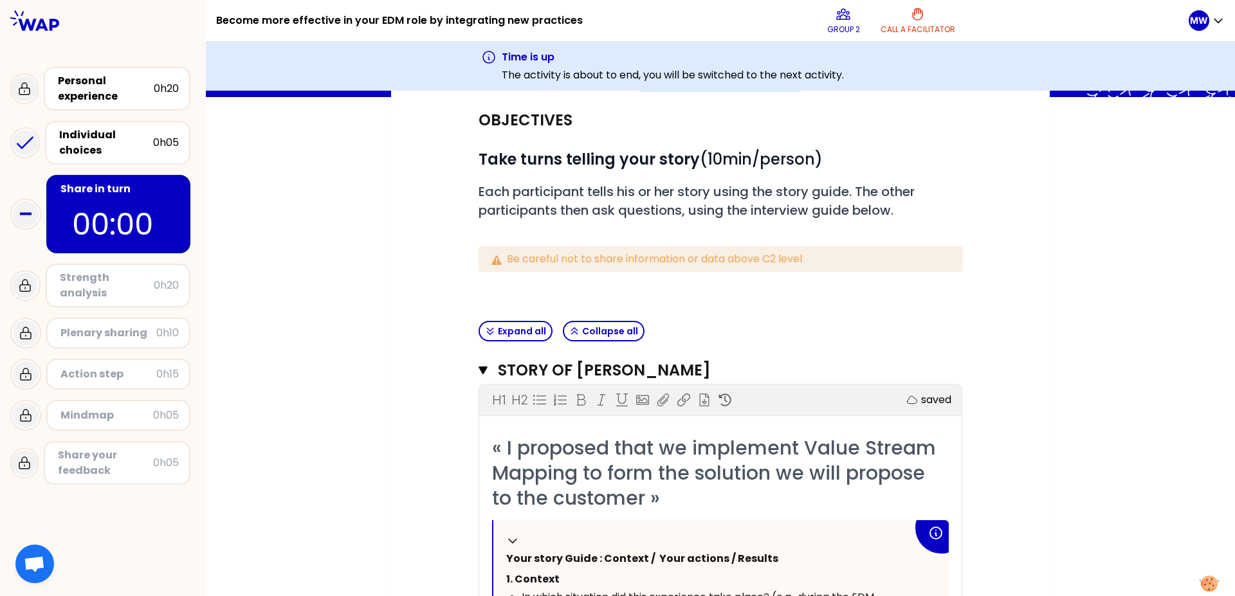
scroll to position [0, 0]
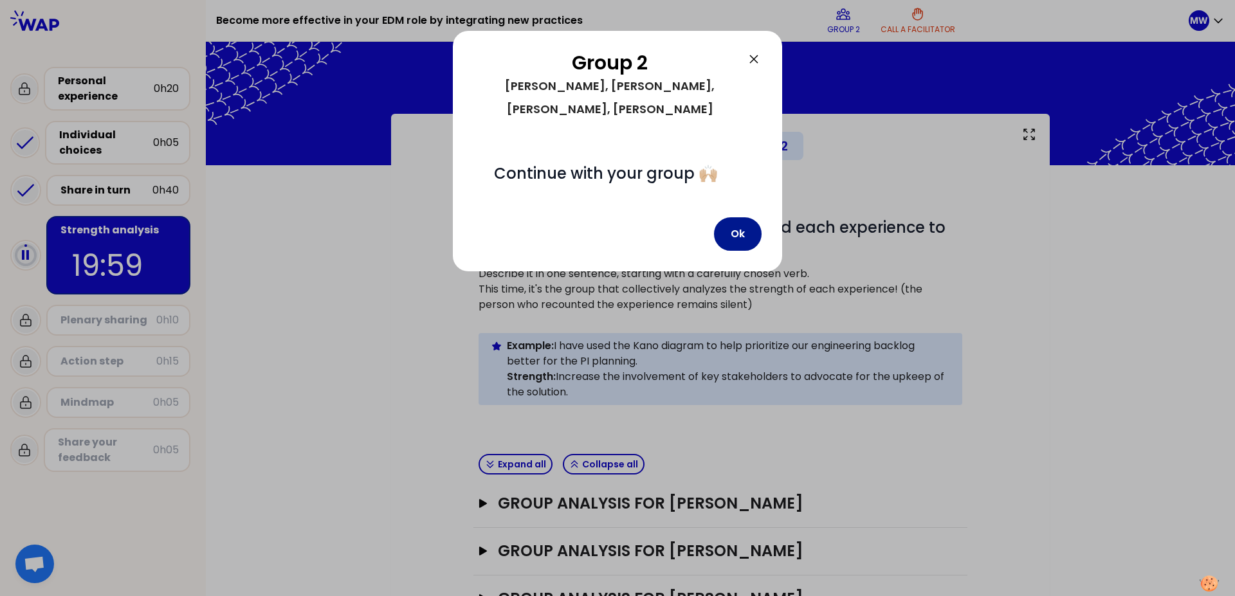
click at [744, 217] on button "Ok" at bounding box center [738, 233] width 48 height 33
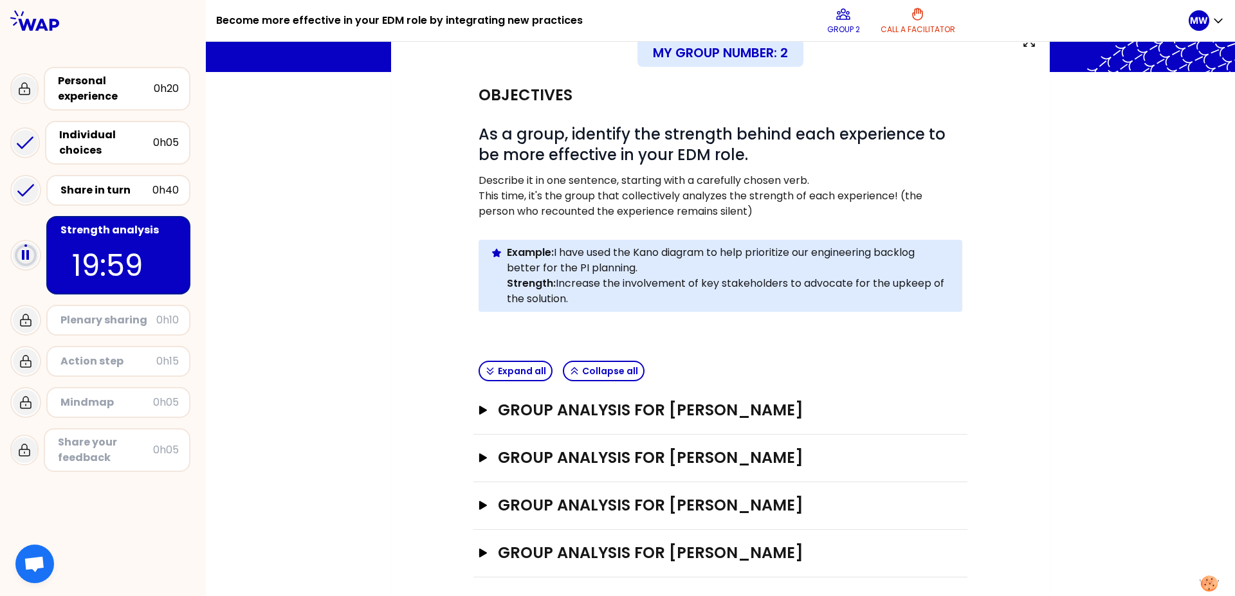
scroll to position [100, 0]
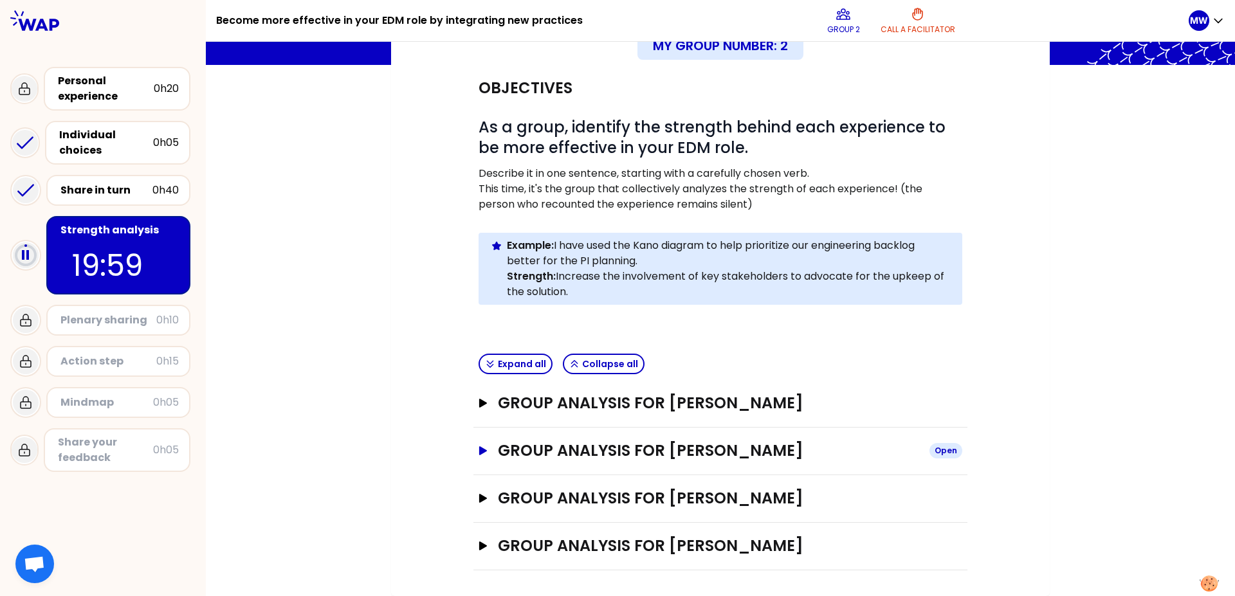
click at [480, 448] on icon "button" at bounding box center [483, 450] width 10 height 9
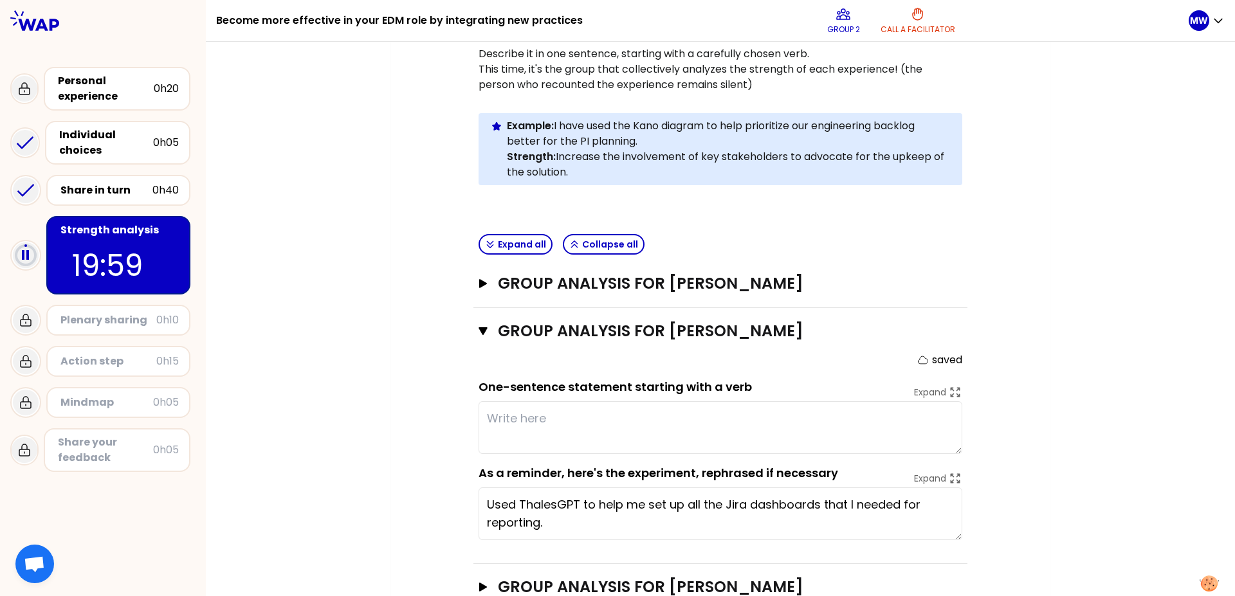
scroll to position [309, 0]
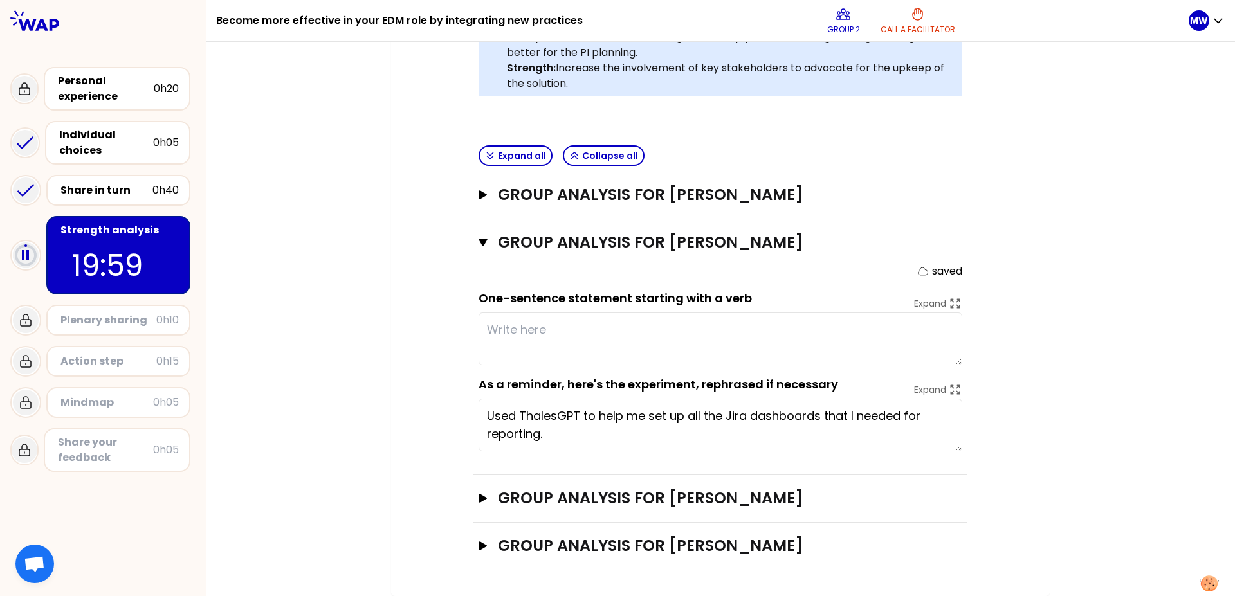
click at [473, 194] on div "Group analysis for Ahmet bilge UYGUR Open" at bounding box center [720, 196] width 494 height 48
click at [479, 193] on icon "button" at bounding box center [483, 194] width 8 height 9
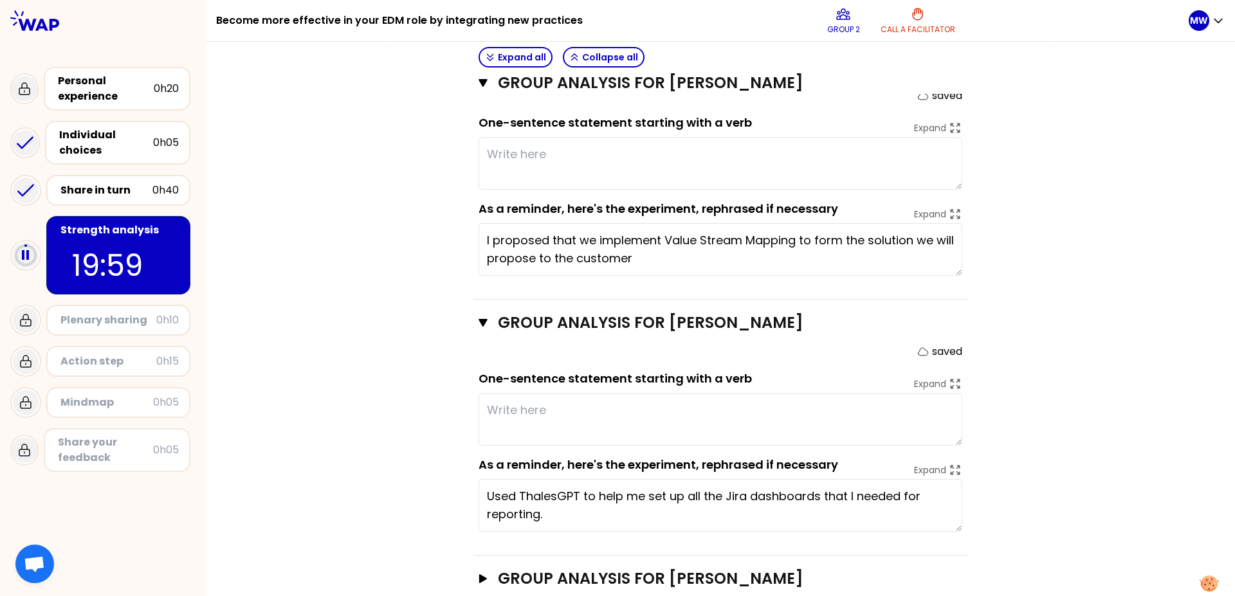
scroll to position [486, 0]
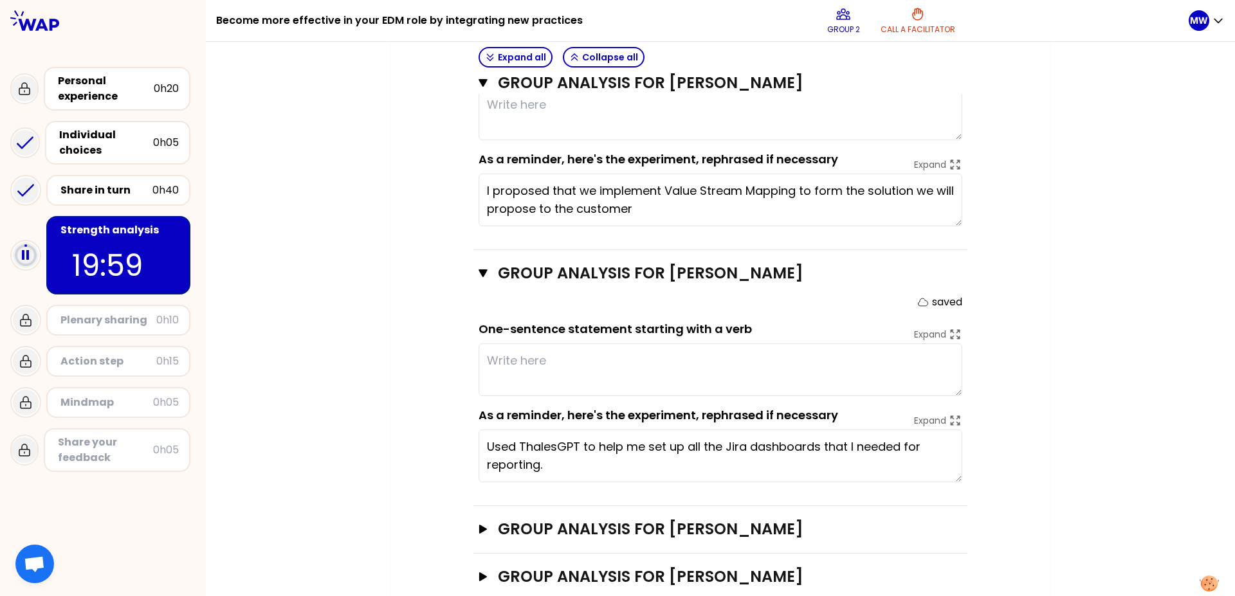
click at [344, 340] on div "My group number: 2 Objectives # As a group, identify the strength behind each e…" at bounding box center [720, 127] width 1029 height 999
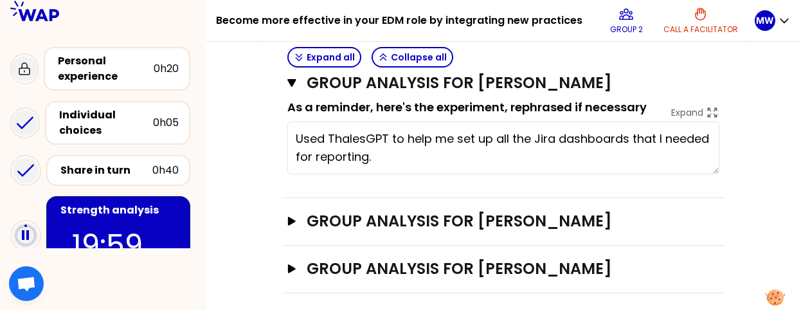
scroll to position [803, 0]
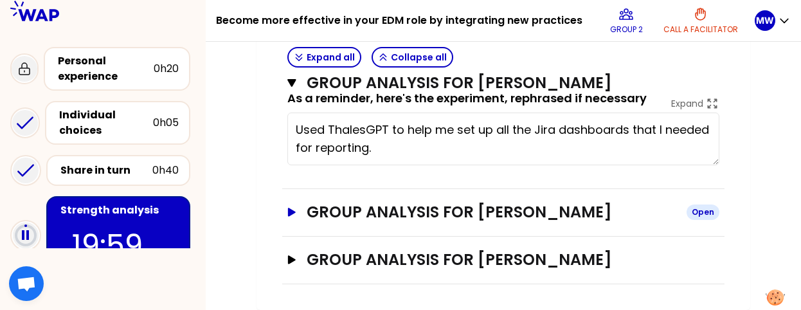
click at [288, 210] on icon "button" at bounding box center [292, 212] width 8 height 8
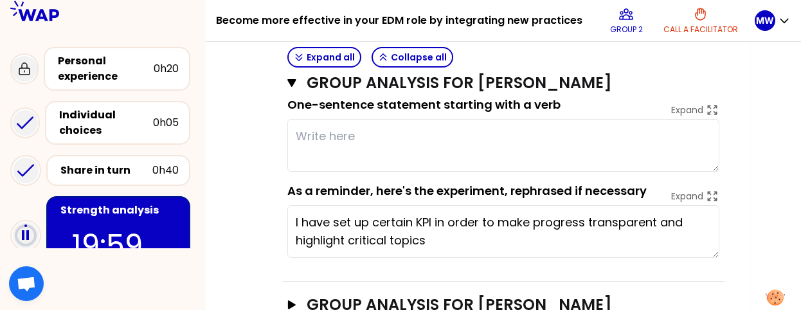
scroll to position [981, 0]
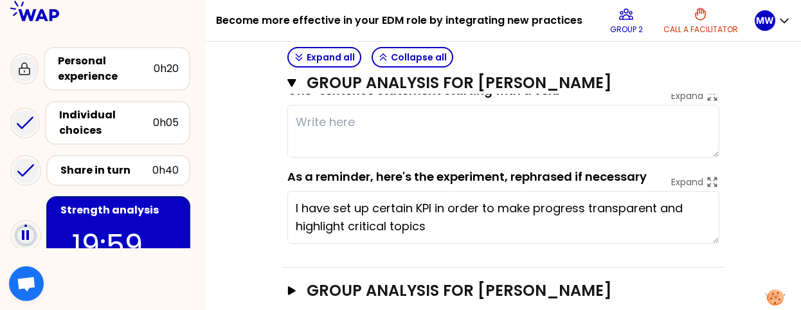
click at [319, 126] on textarea at bounding box center [503, 131] width 432 height 53
type textarea "C"
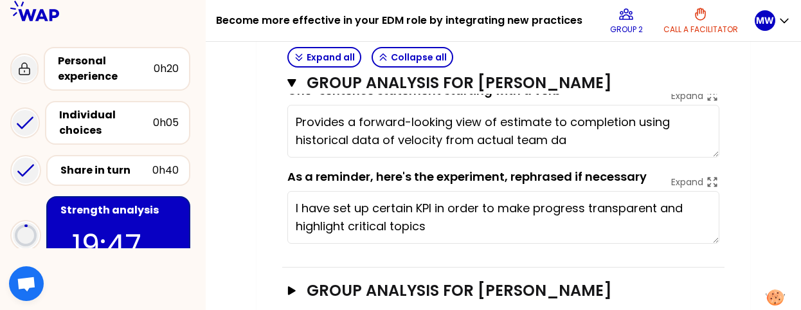
type textarea "Provides a forward-looking view of estimate to completion using historical data…"
type textarea "Leveraging AI to make faster automated creation of reports and KPIs"
type textarea "Develop an overall view of a project plan in an interactive, engaging and visua…"
type textarea "Provide a forward-looking view of estimate to completion using historical data …"
type textarea "Leverage AI to make faster automated creation of reports and KPIs in Jira"
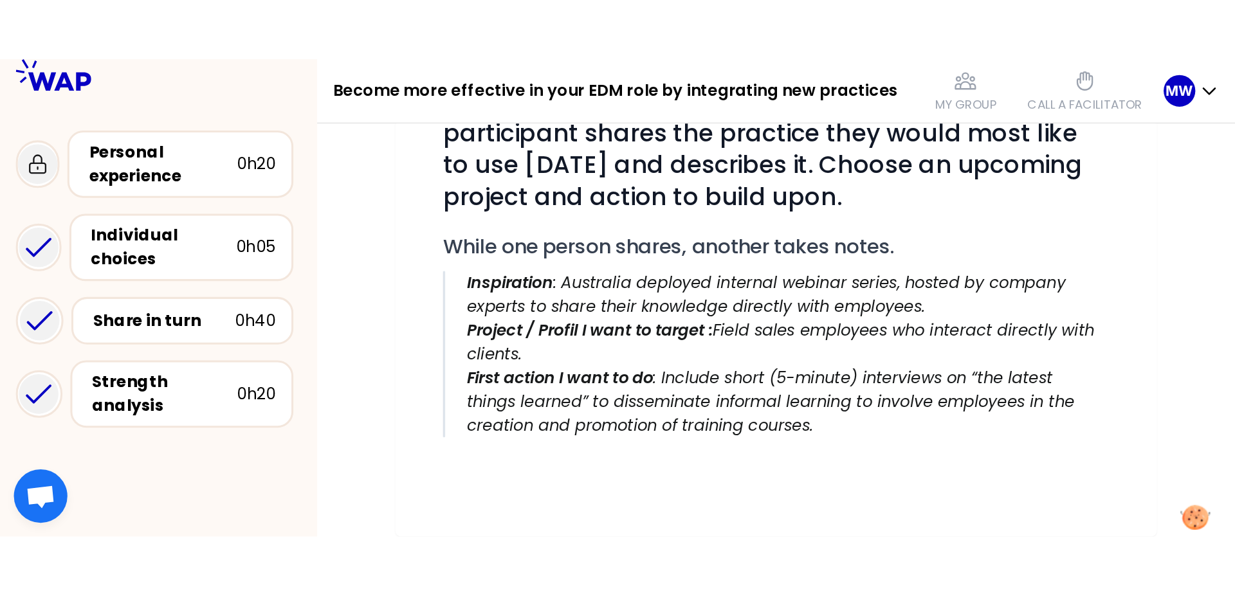
scroll to position [221, 0]
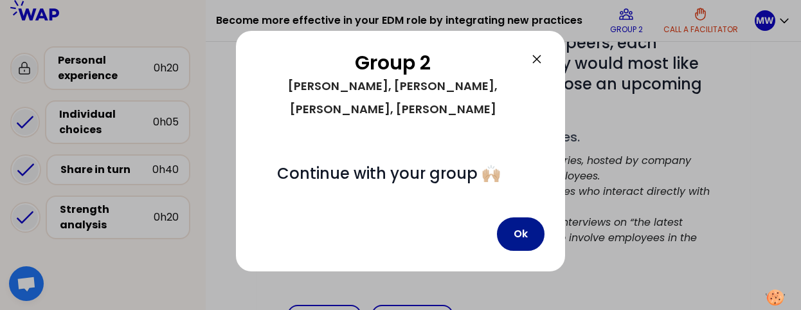
click at [528, 217] on button "Ok" at bounding box center [521, 233] width 48 height 33
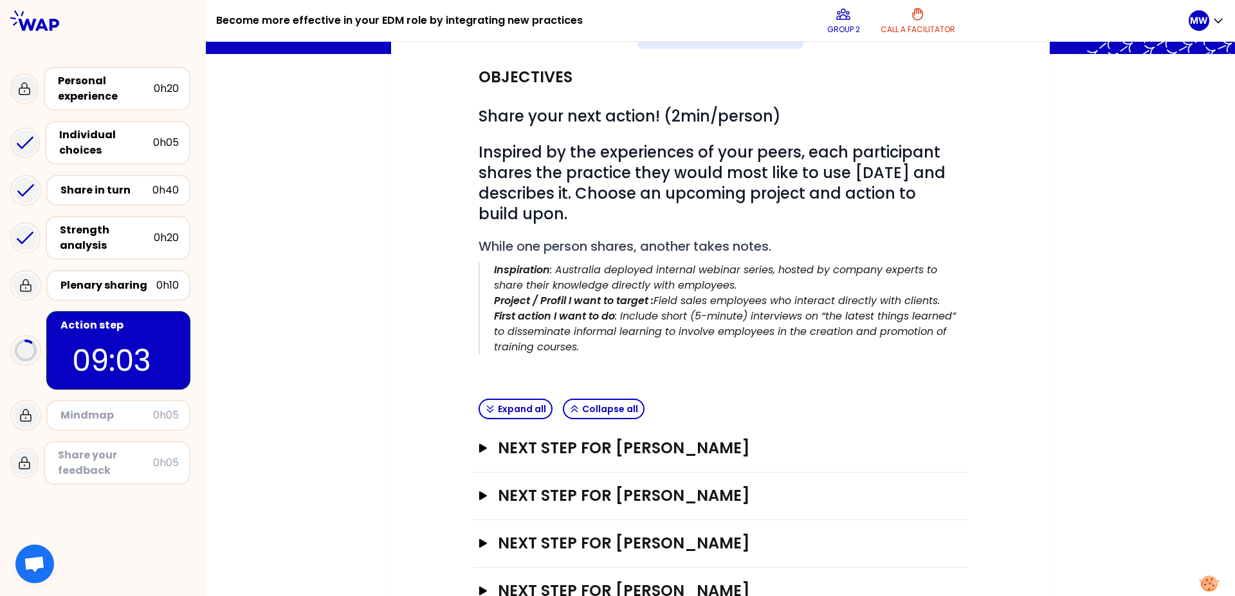
scroll to position [204, 0]
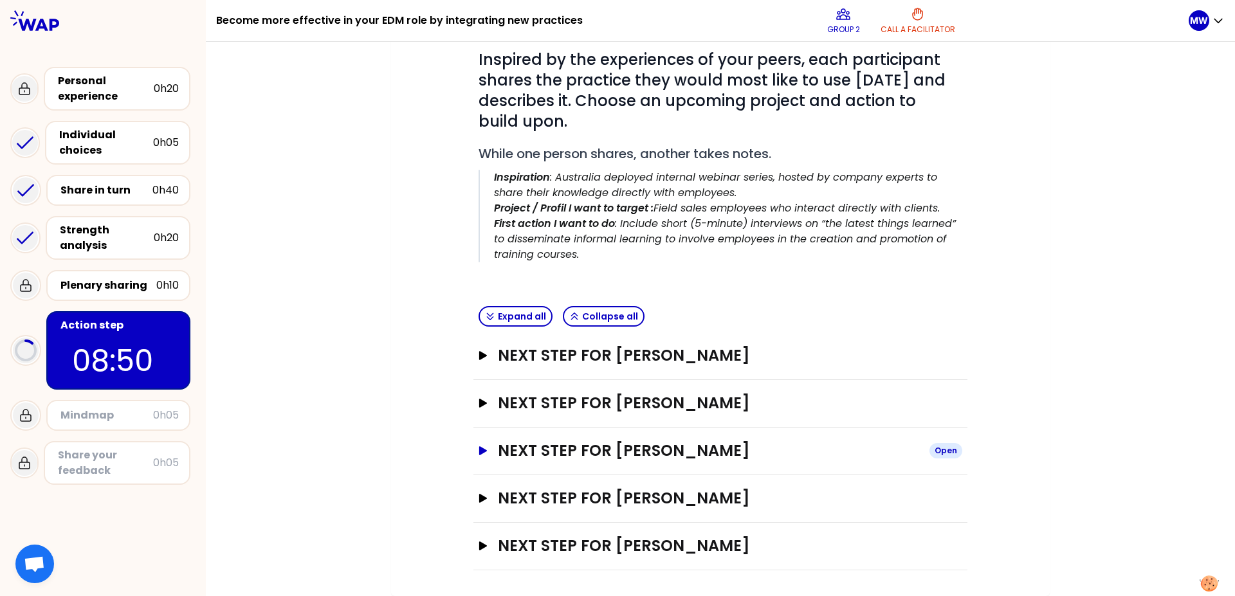
click at [479, 451] on icon "button" at bounding box center [483, 450] width 8 height 9
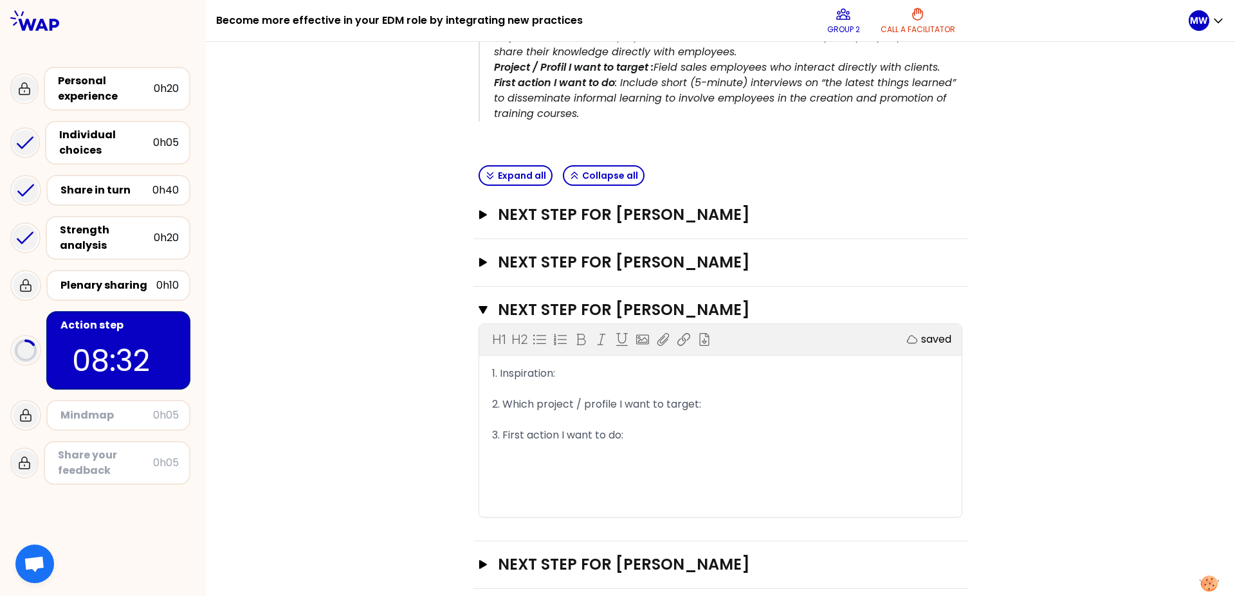
scroll to position [381, 0]
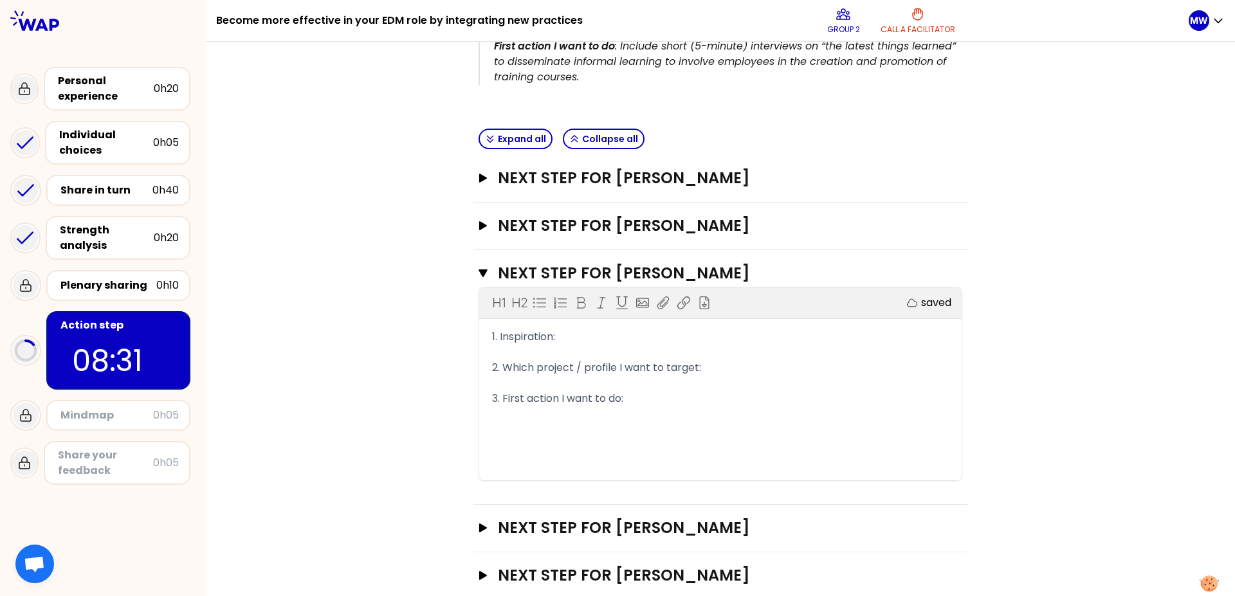
click at [538, 343] on span "1. Inspiration:" at bounding box center [523, 336] width 63 height 15
click at [559, 340] on div "1. Inspiration:" at bounding box center [720, 336] width 457 height 15
click at [734, 367] on div "2. Which project / profile I want to target:" at bounding box center [720, 367] width 457 height 15
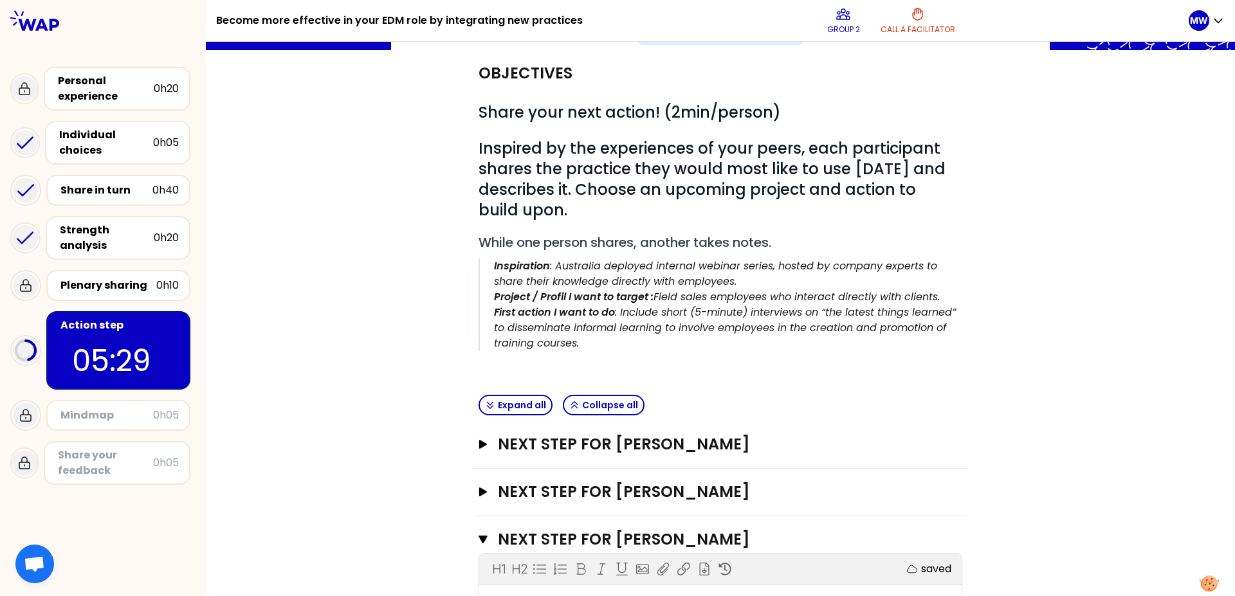
scroll to position [411, 0]
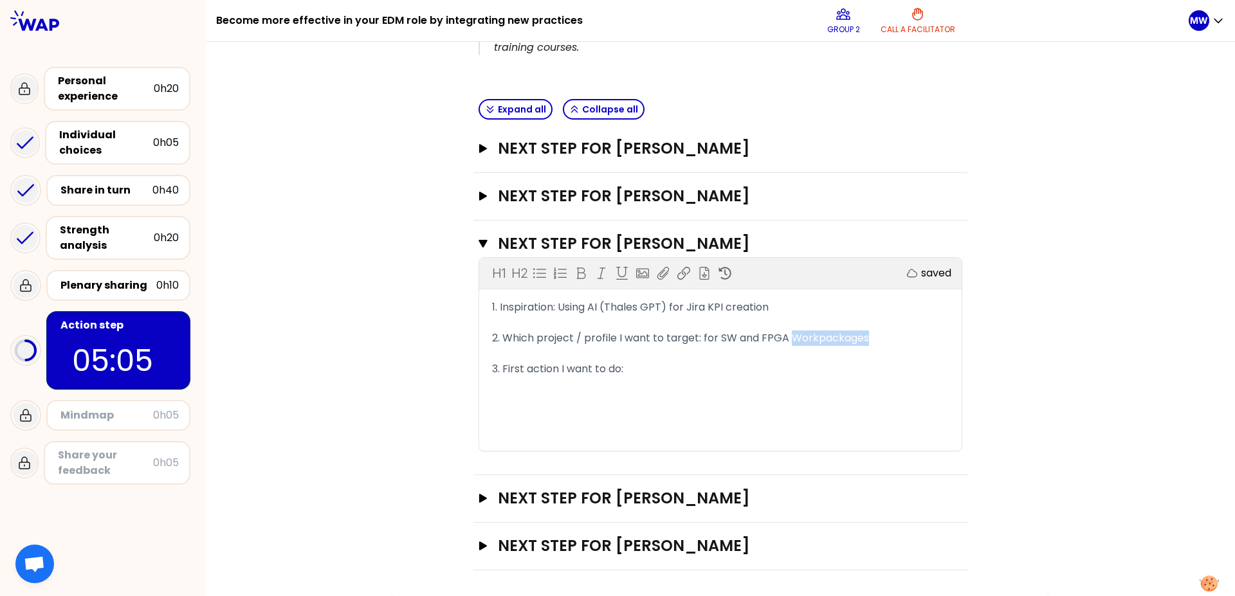
drag, startPoint x: 878, startPoint y: 338, endPoint x: 786, endPoint y: 338, distance: 92.6
click at [786, 338] on div "2. Which project / profile I want to target: for SW and FPGA Workpackages" at bounding box center [720, 338] width 457 height 15
click at [635, 371] on div "3. First action I want to do:" at bounding box center [720, 368] width 457 height 15
click at [721, 301] on span "1. Inspiration: Using AI (Thales GPT) for Jira KPI creation" at bounding box center [630, 307] width 277 height 15
click at [681, 365] on div "3. First action I want to do:" at bounding box center [720, 368] width 457 height 15
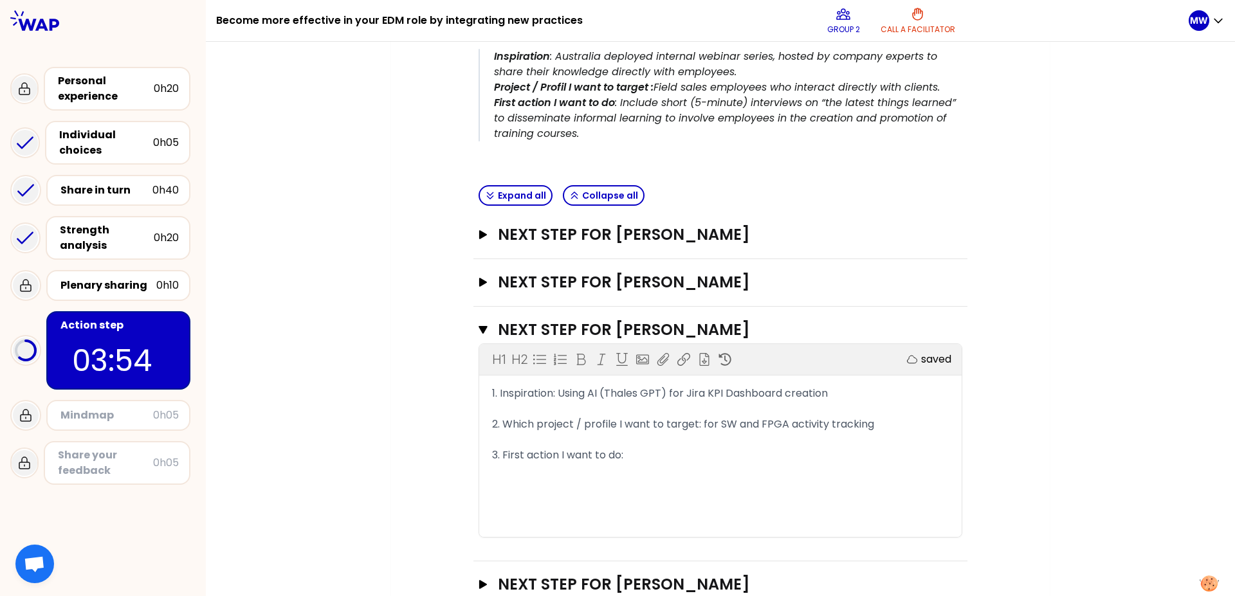
scroll to position [355, 0]
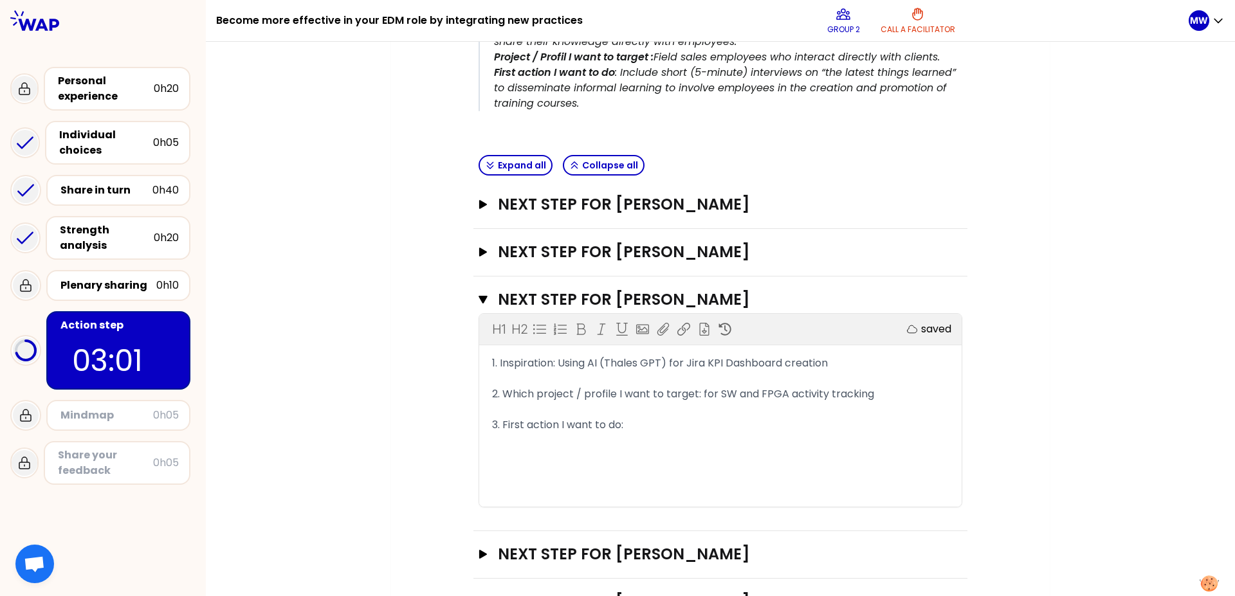
click at [365, 379] on div "My group number: 2 Objectives # Share your next action! (2min/person) # Inspire…" at bounding box center [720, 205] width 1029 height 893
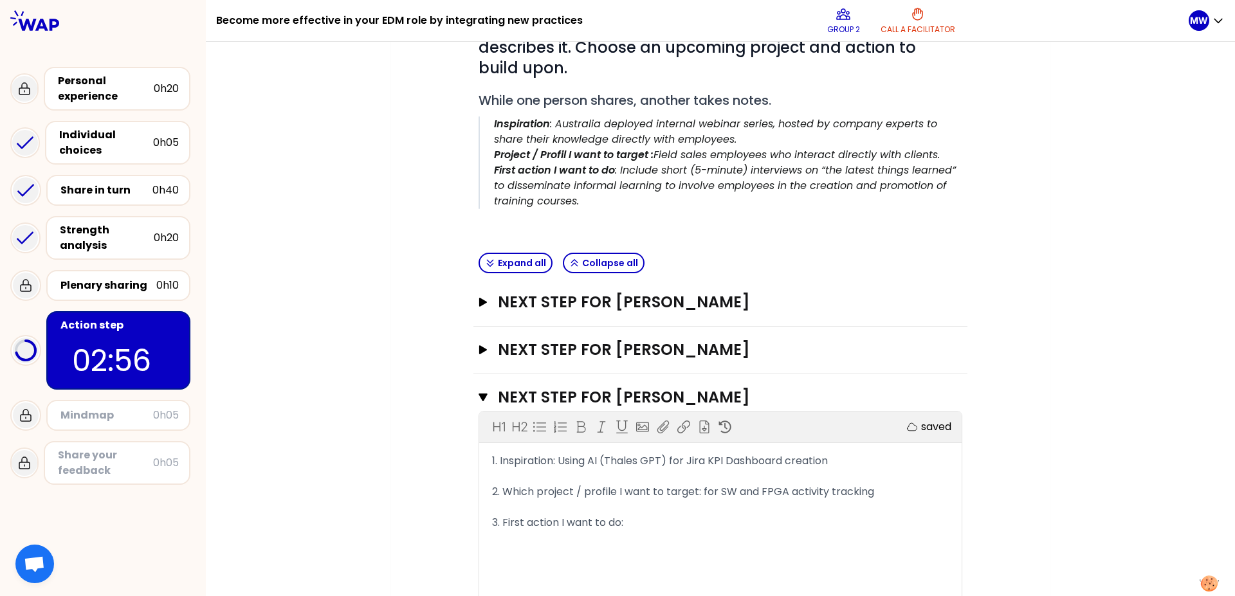
scroll to position [266, 0]
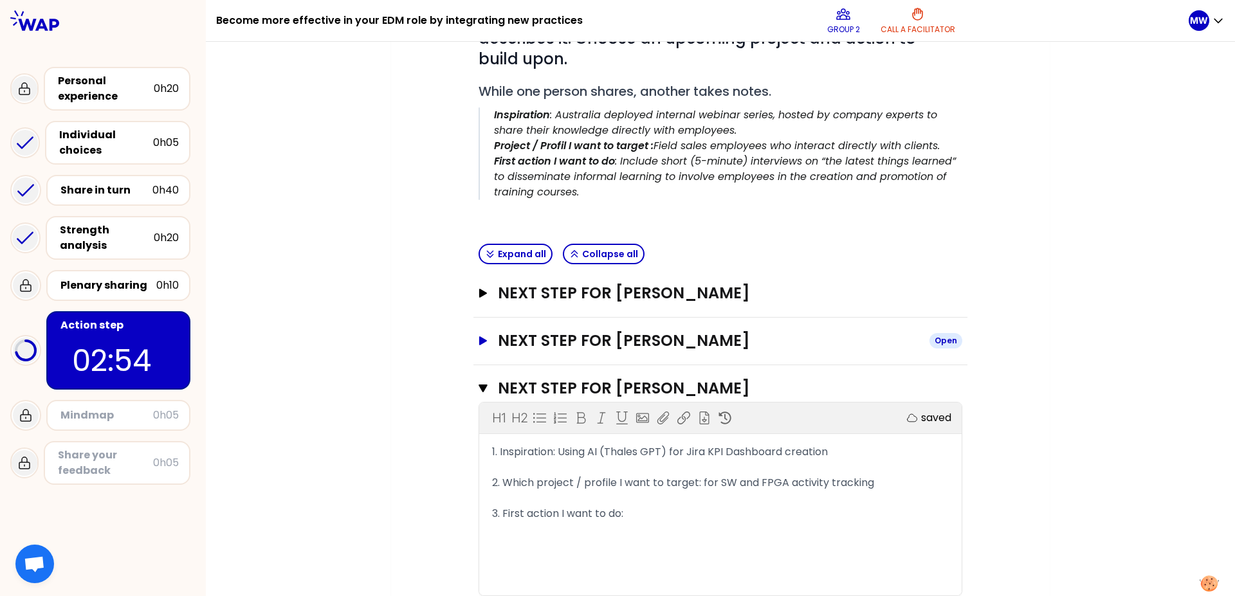
click at [479, 336] on button "Next step for Naomi MITCHISON Open" at bounding box center [720, 341] width 484 height 21
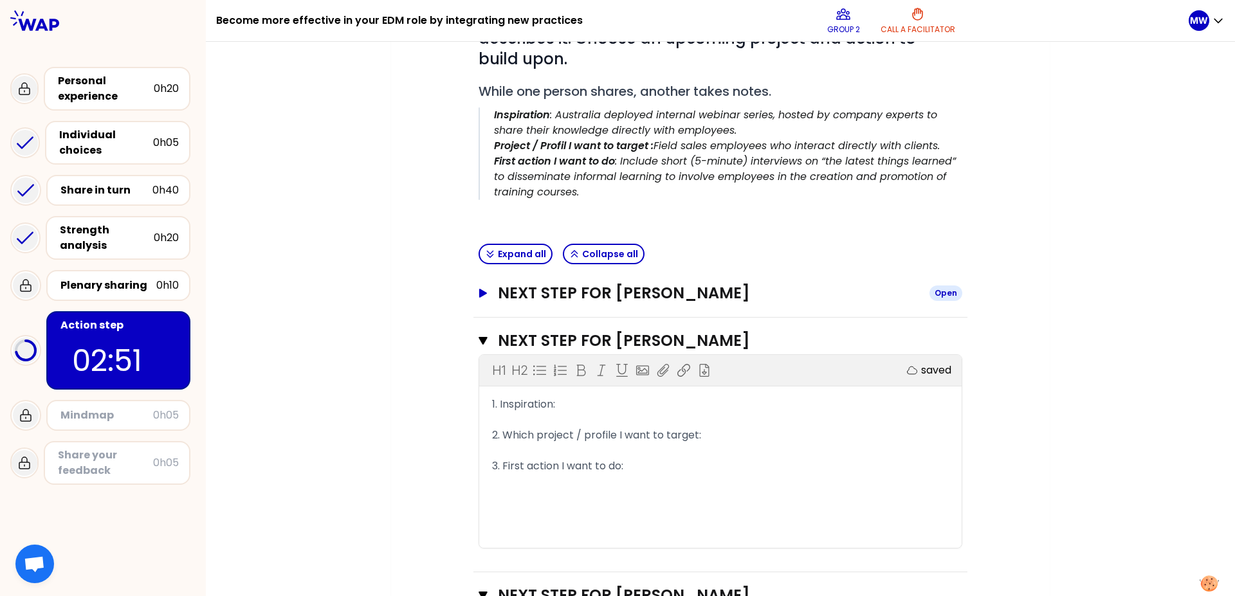
click at [479, 293] on icon "button" at bounding box center [483, 293] width 8 height 9
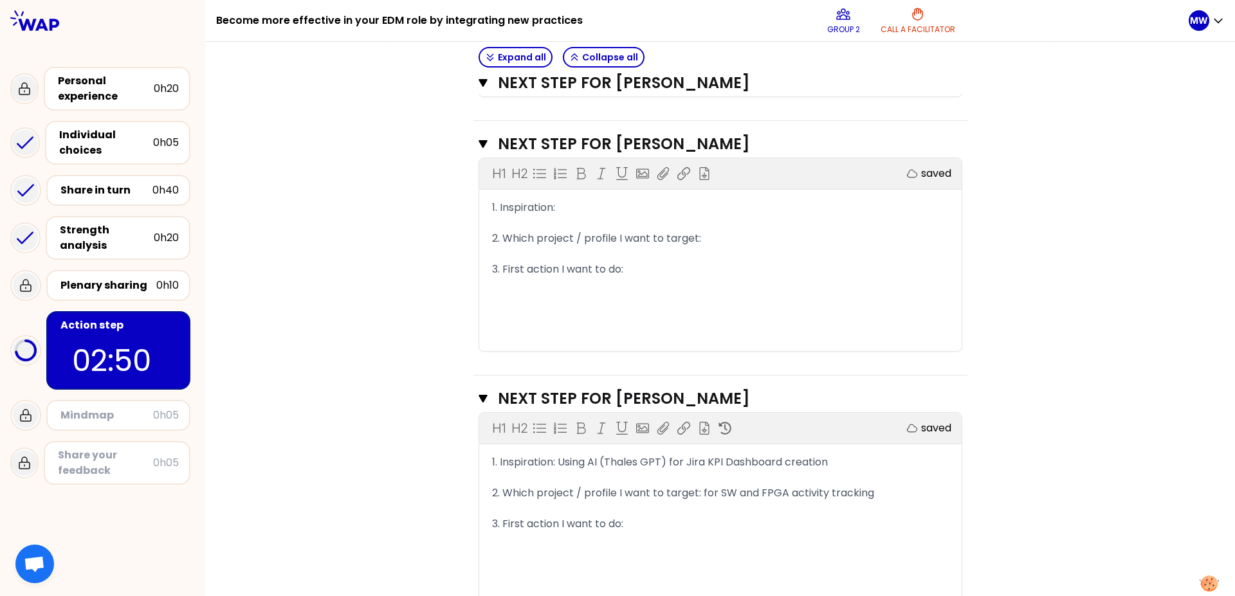
scroll to position [825, 0]
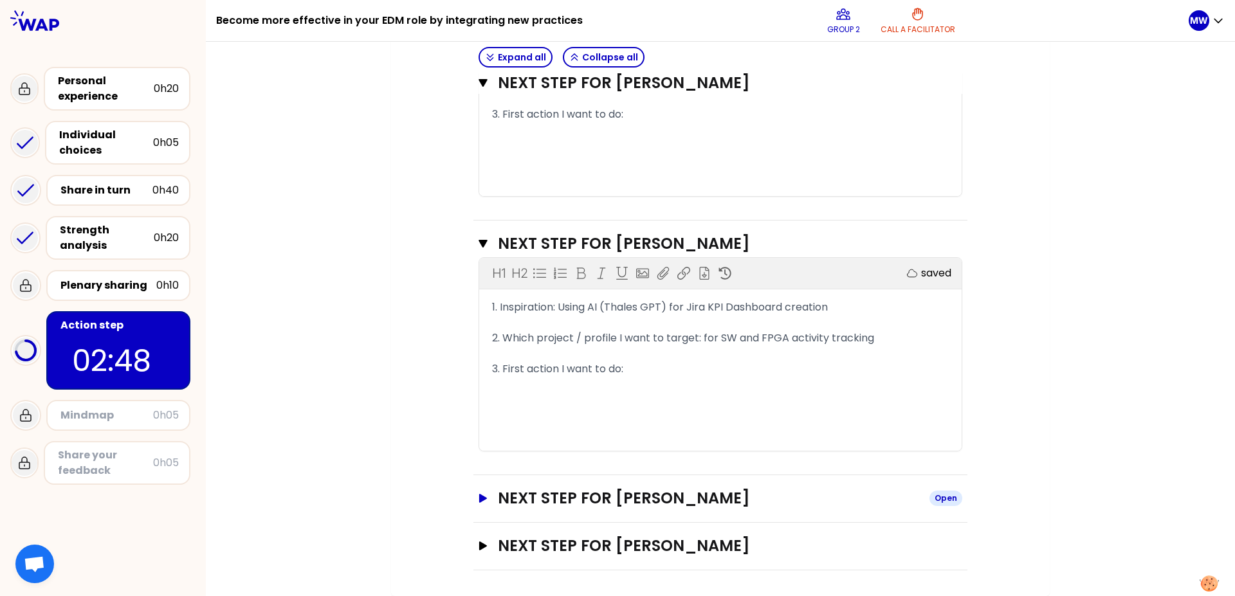
click at [480, 497] on icon "button" at bounding box center [483, 498] width 10 height 9
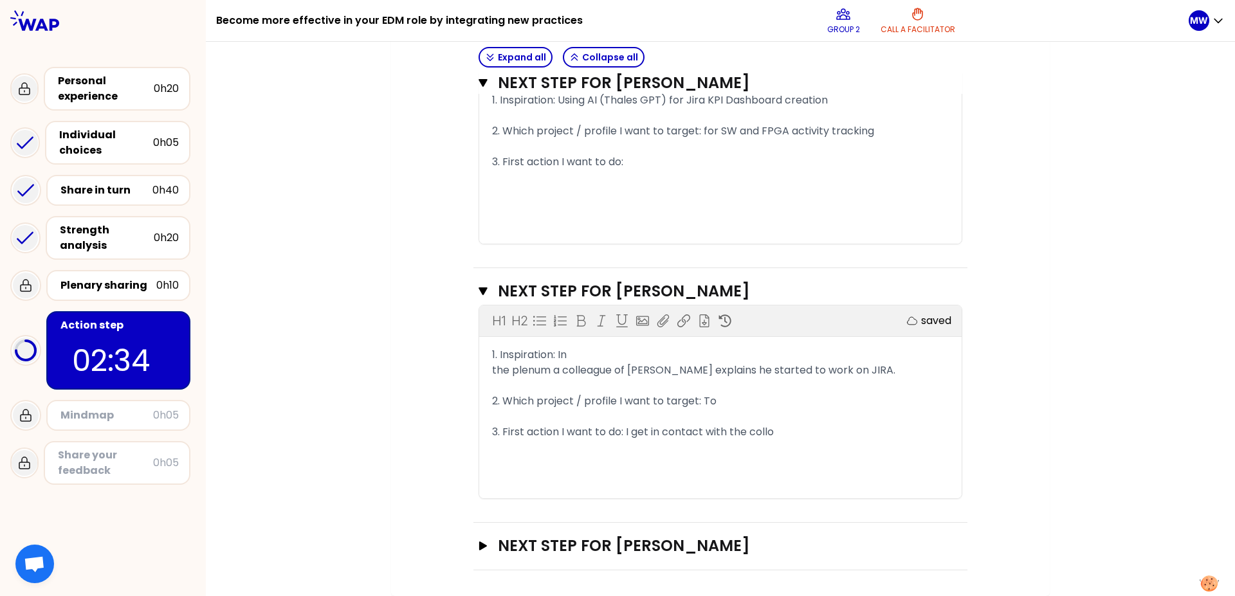
scroll to position [1051, 0]
click at [479, 547] on icon "button" at bounding box center [483, 545] width 8 height 9
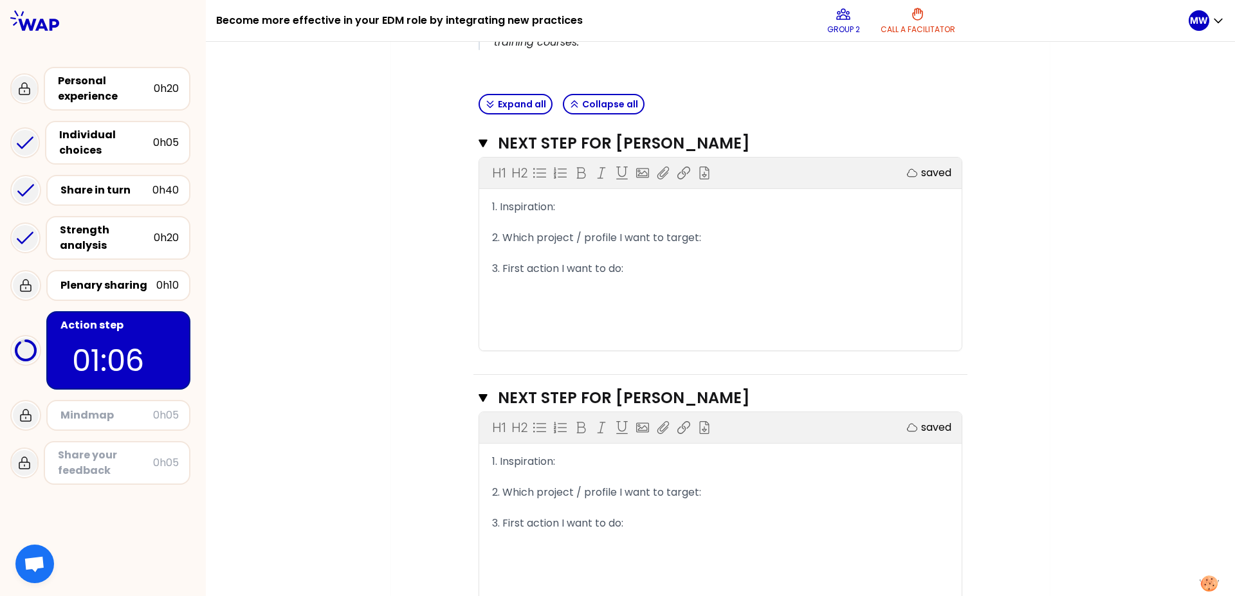
scroll to position [771, 0]
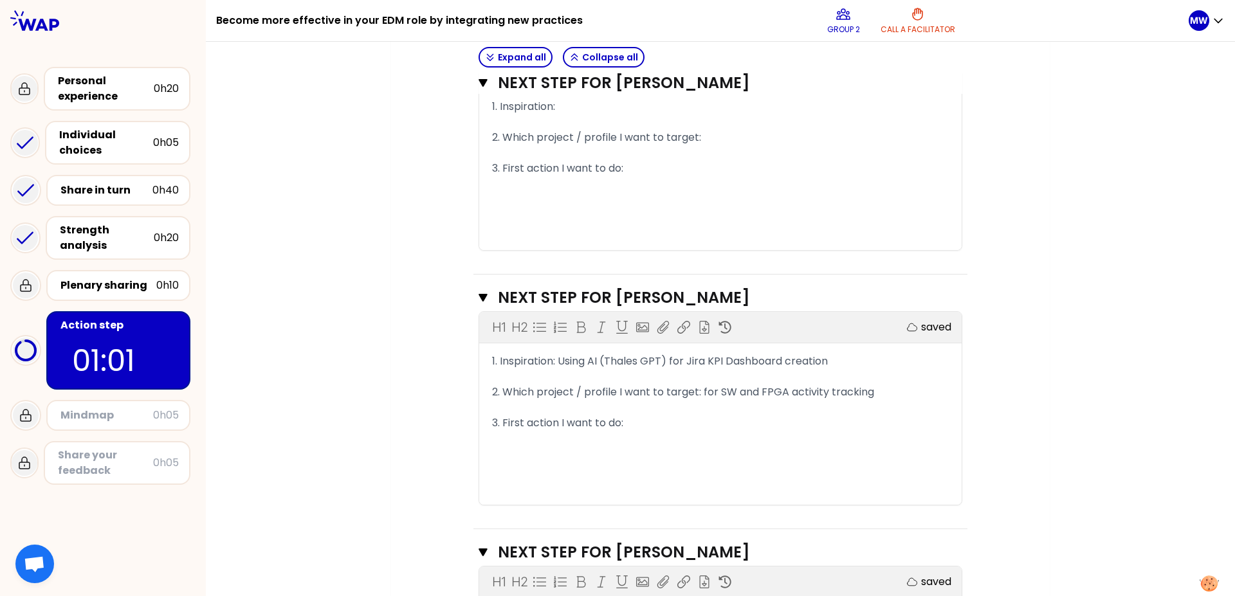
click at [876, 394] on div "2. Which project / profile I want to target: for SW and FPGA activity tracking" at bounding box center [720, 392] width 457 height 15
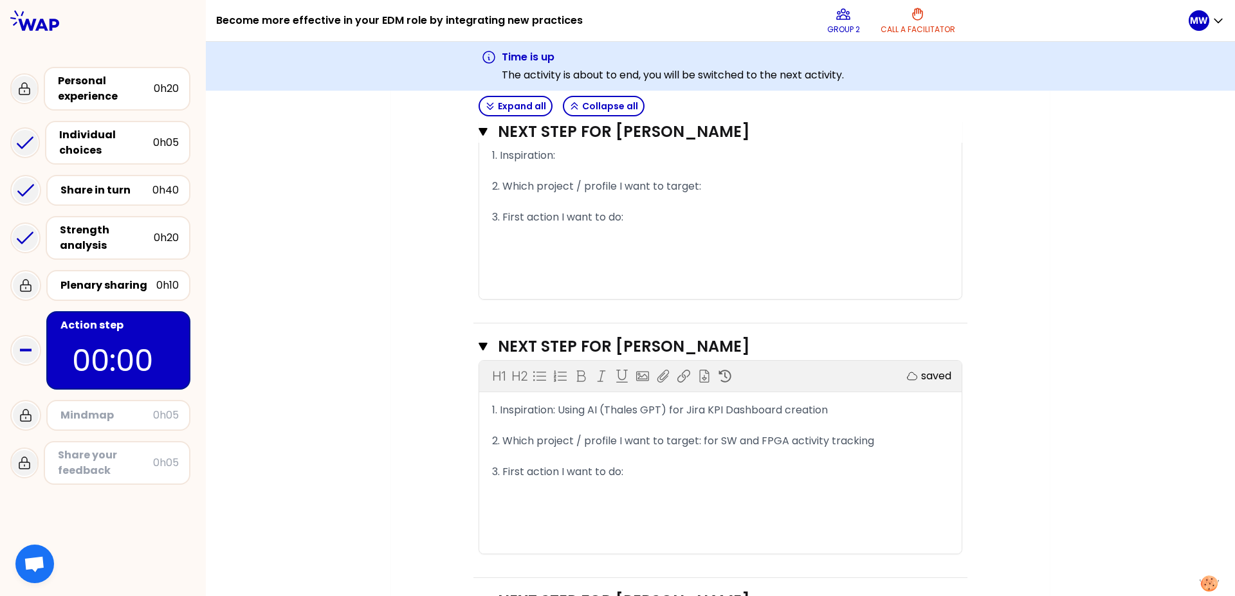
click at [422, 367] on div "Objectives # Share your next action! (2min/person) # Inspired by the experience…" at bounding box center [720, 265] width 607 height 1644
click at [340, 170] on div "My group number: 2 Objectives # Share your next action! (2min/person) # Inspire…" at bounding box center [720, 252] width 1029 height 1721
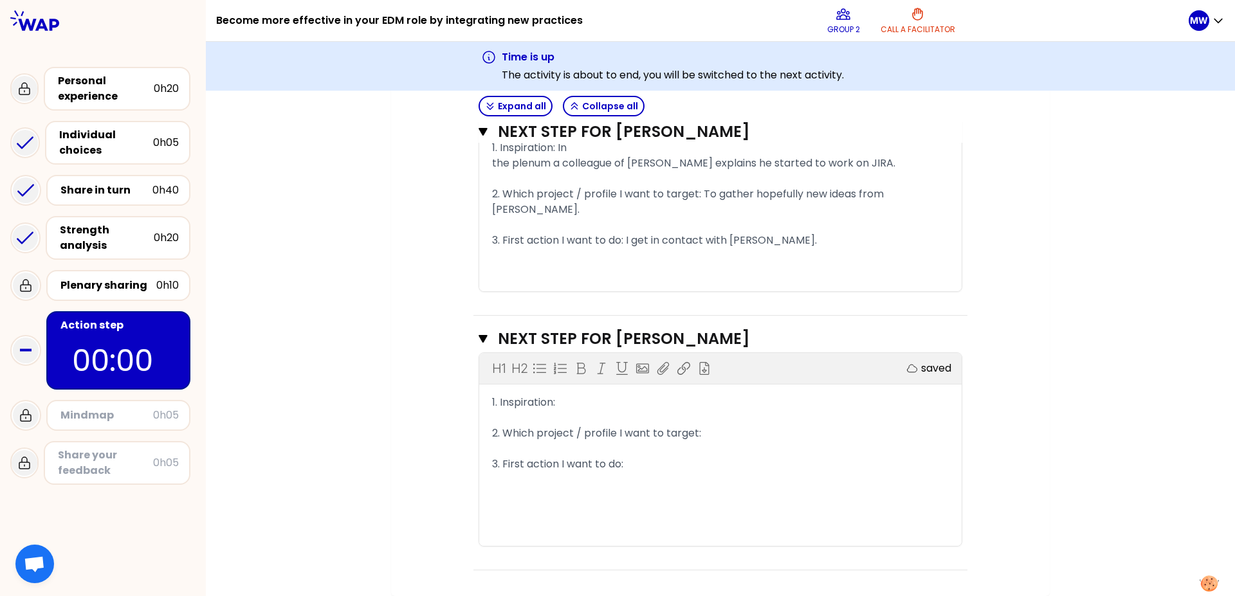
scroll to position [1288, 0]
click at [100, 467] on div "Share your feedback" at bounding box center [105, 463] width 95 height 31
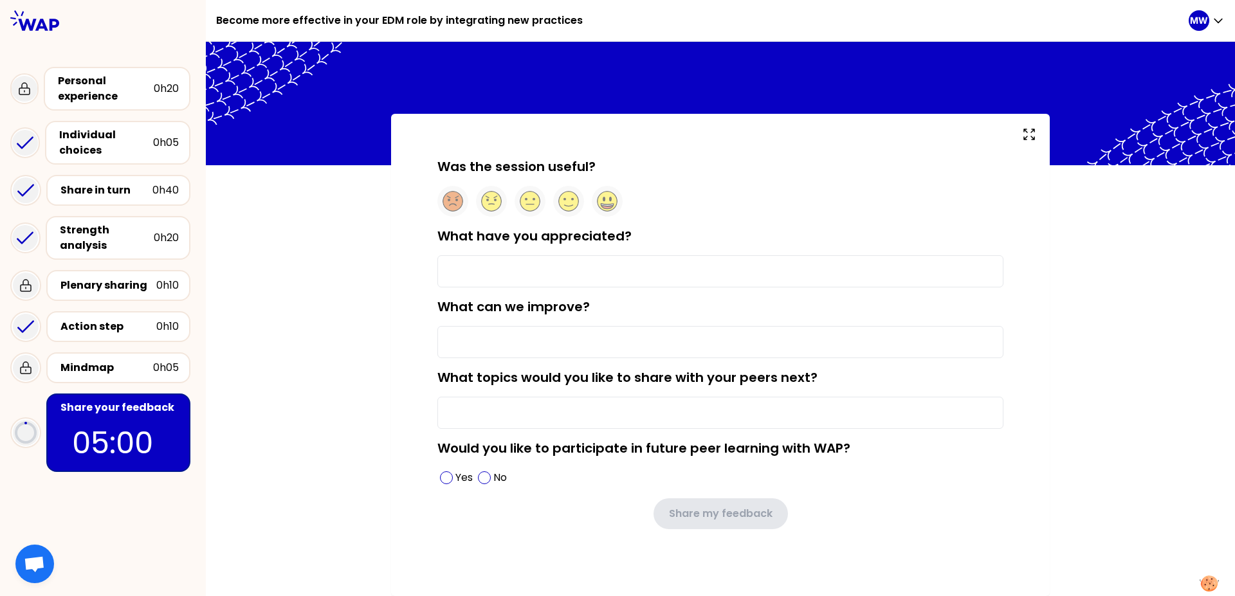
scroll to position [2, 0]
click at [263, 290] on div "Was the session useful? What have you appreciated? What can we improve? What to…" at bounding box center [720, 355] width 1029 height 482
click at [561, 199] on circle at bounding box center [569, 202] width 20 height 20
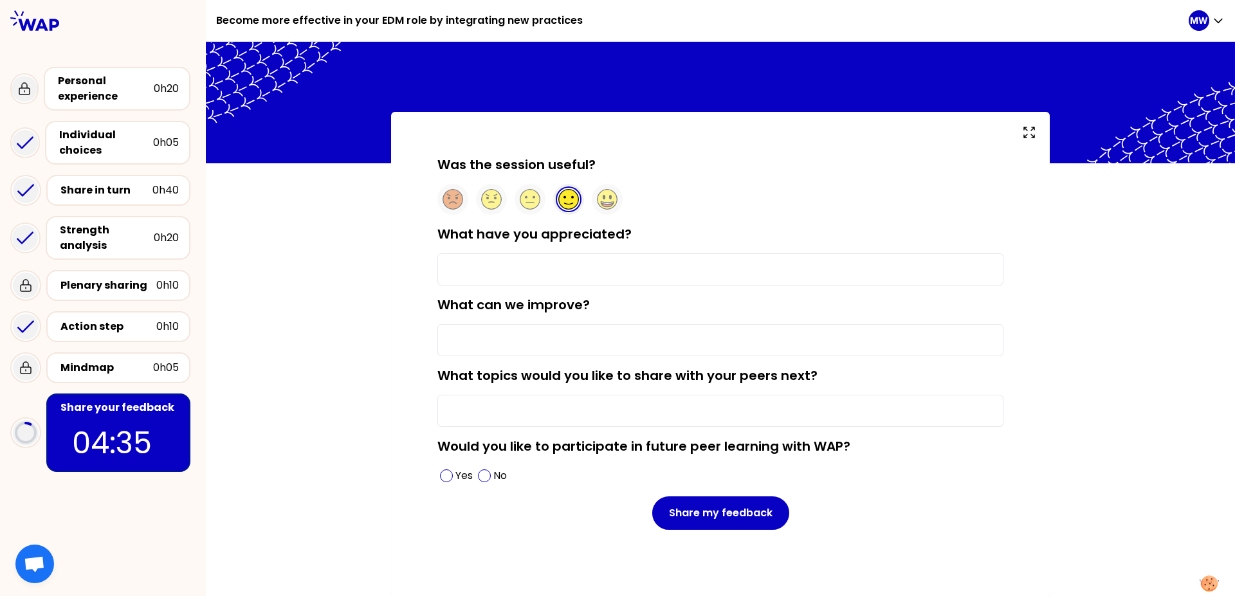
click at [500, 266] on input "What have you appreciated?" at bounding box center [720, 269] width 566 height 32
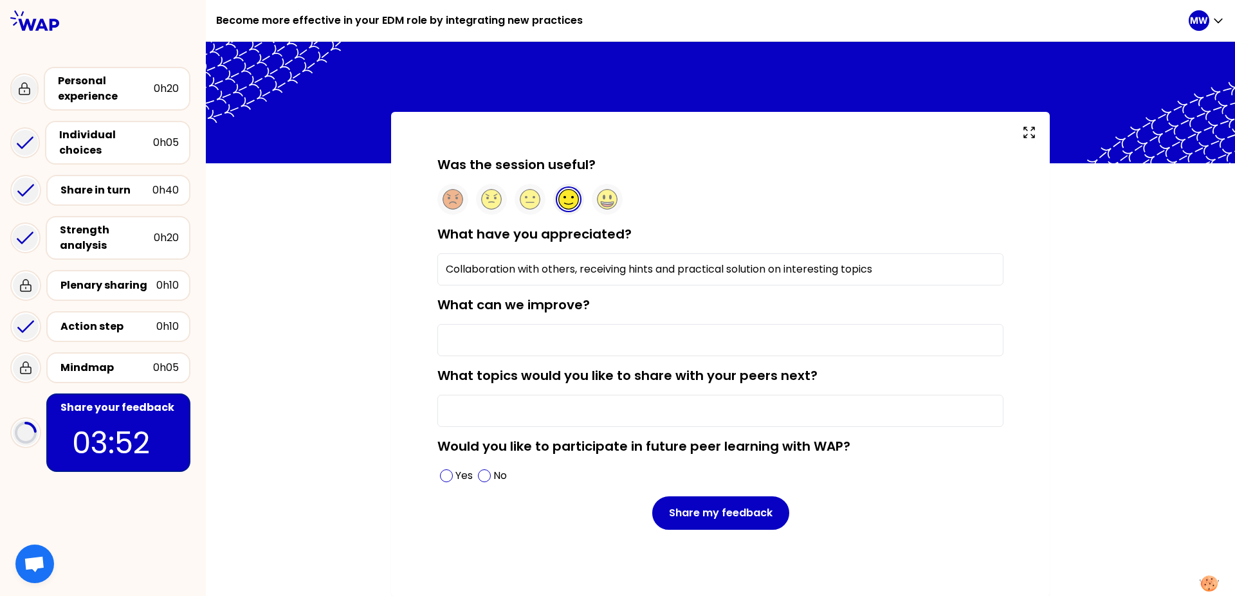
type input "Collaboration with others, receiving hints and practical solution on interestin…"
click at [530, 338] on input "What can we improve?" at bounding box center [720, 340] width 566 height 32
type input "maybe explain the tasks a little bit more"
click at [507, 412] on input "What topics would you like to share with your peers next?" at bounding box center [720, 411] width 566 height 32
click at [440, 482] on span at bounding box center [446, 475] width 13 height 13
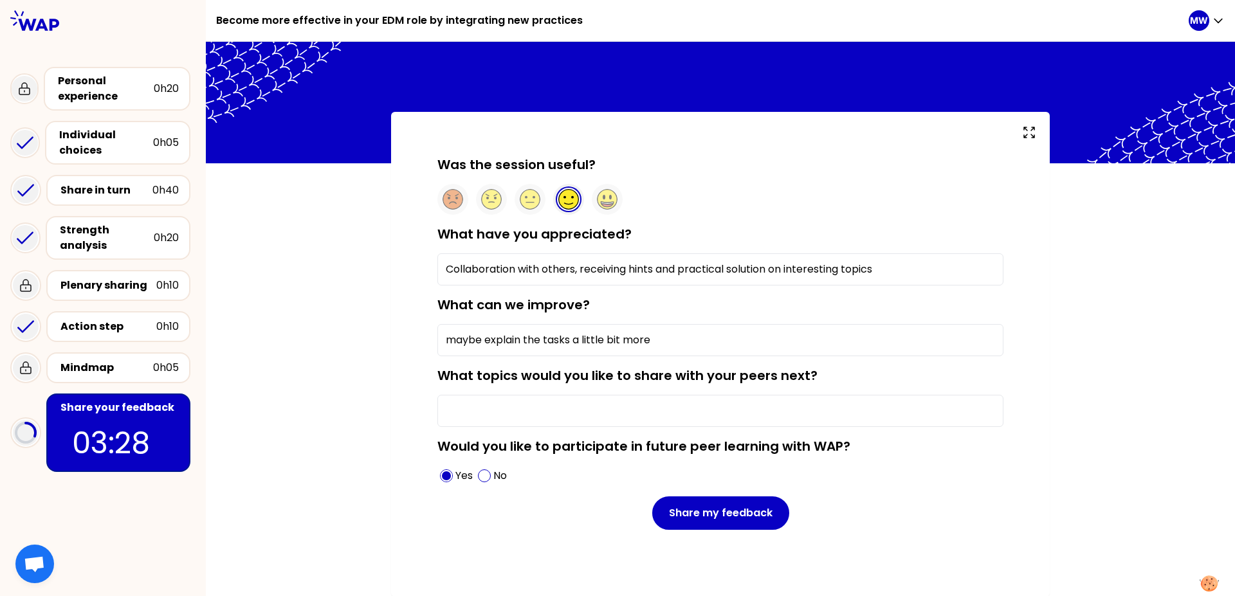
click at [485, 423] on input "What topics would you like to share with your peers next?" at bounding box center [720, 411] width 566 height 32
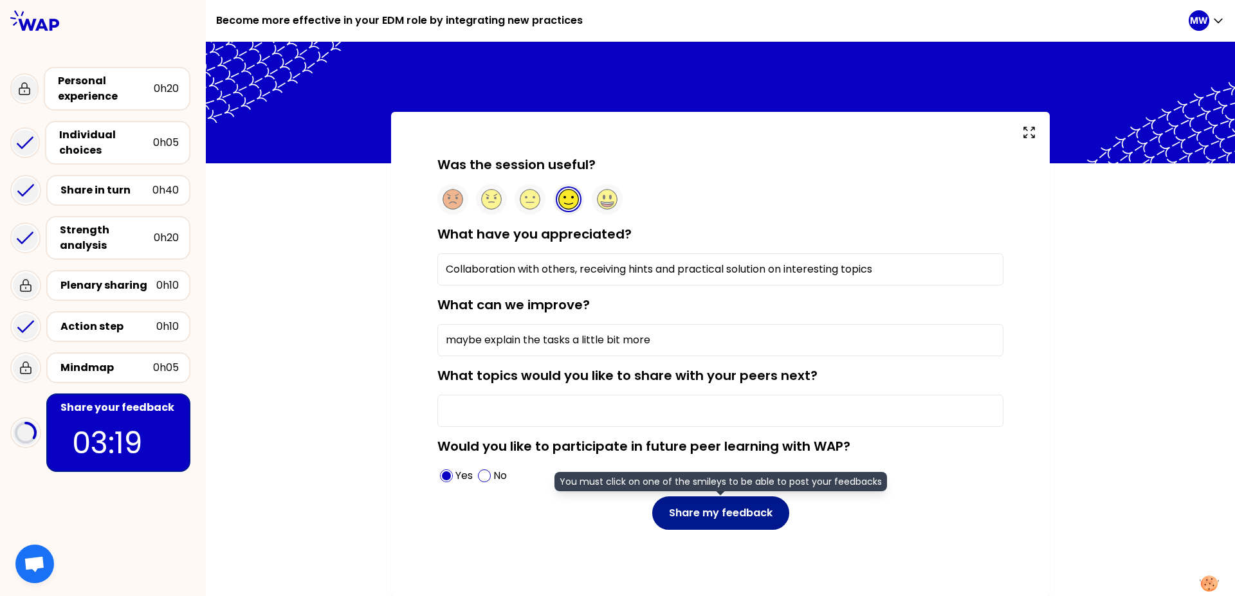
click at [718, 518] on button "Share my feedback" at bounding box center [720, 512] width 137 height 33
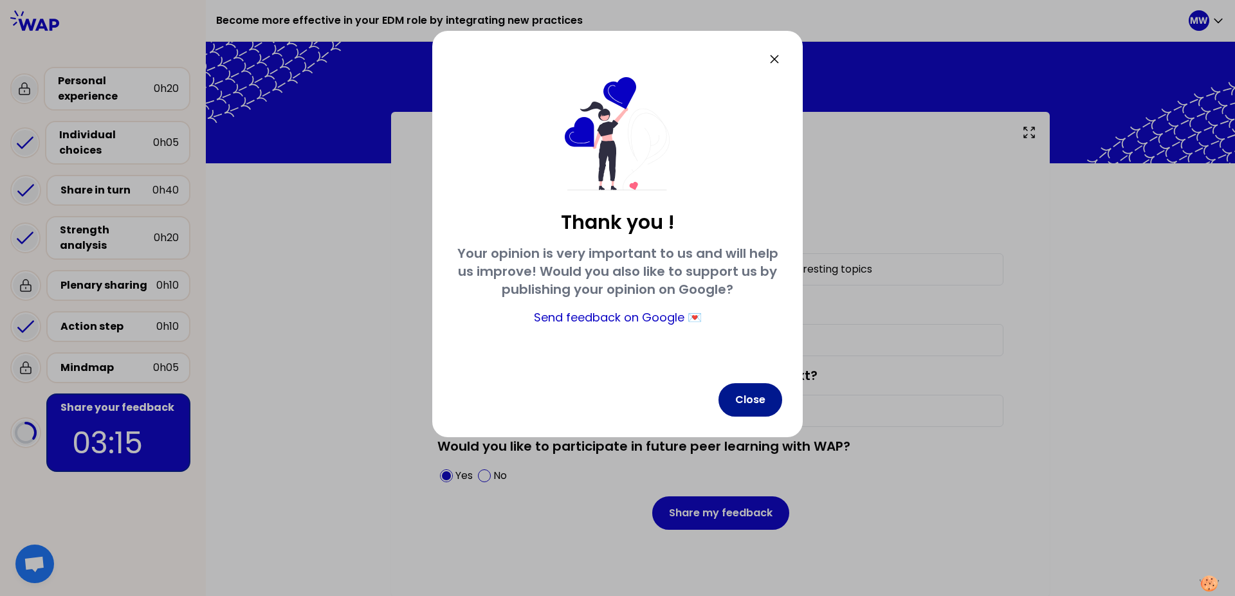
click at [756, 408] on button "Close" at bounding box center [750, 399] width 64 height 33
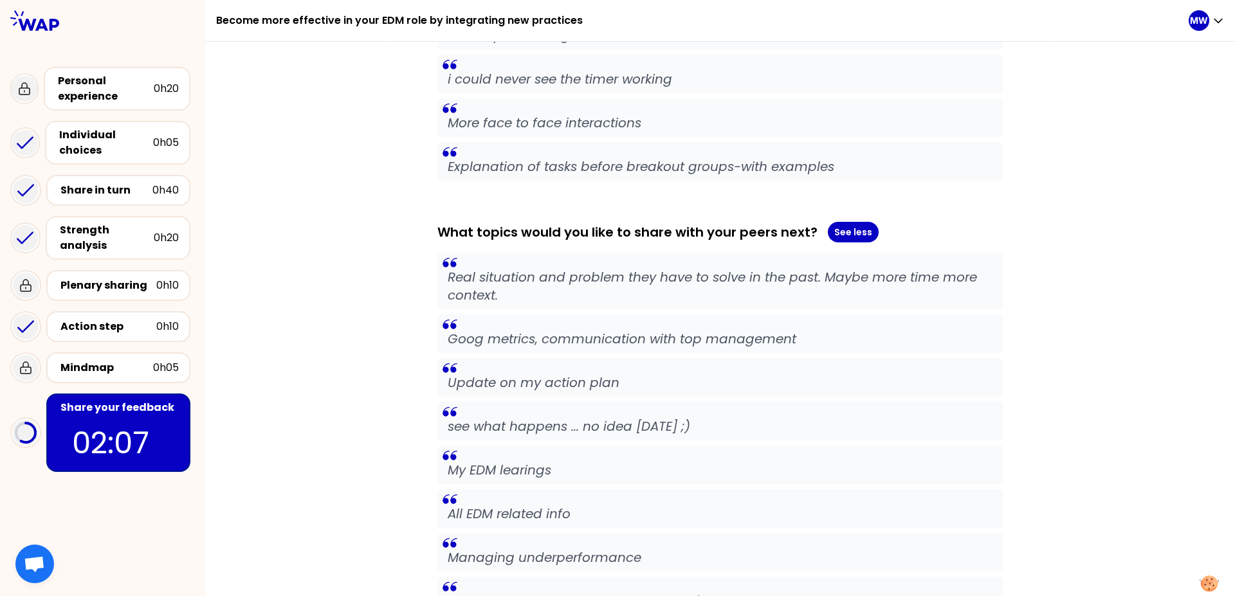
scroll to position [1507, 0]
